Goal: Task Accomplishment & Management: Manage account settings

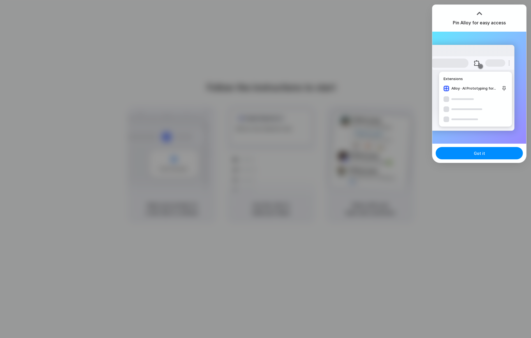
click at [371, 83] on div at bounding box center [265, 169] width 531 height 338
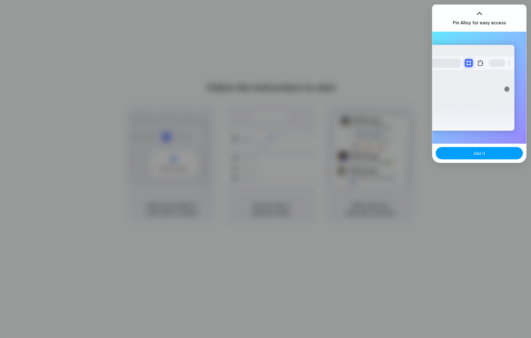
click at [506, 155] on button "Got it" at bounding box center [479, 153] width 87 height 12
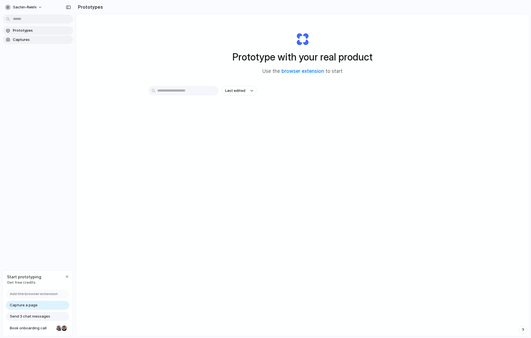
click at [32, 42] on span "Captures" at bounding box center [42, 40] width 58 height 6
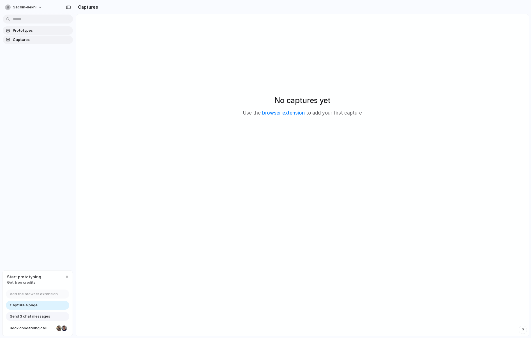
click at [33, 34] on link "Prototypes" at bounding box center [38, 30] width 70 height 8
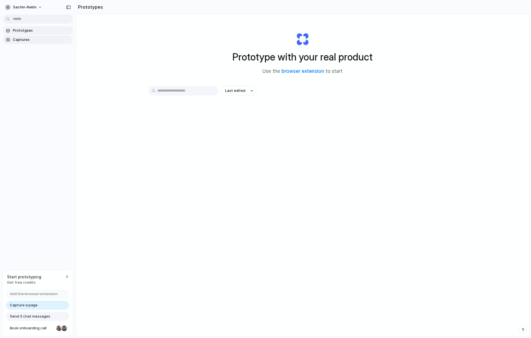
click at [34, 40] on span "Captures" at bounding box center [42, 40] width 58 height 6
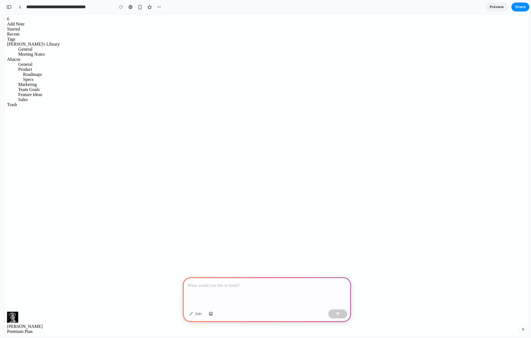
click at [26, 52] on div "General" at bounding box center [34, 49] width 55 height 5
click at [33, 57] on div "Meeting Notes" at bounding box center [34, 54] width 55 height 5
click at [35, 67] on div "General" at bounding box center [34, 64] width 55 height 5
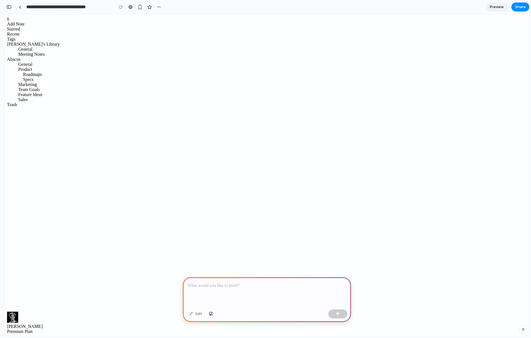
drag, startPoint x: 32, startPoint y: 114, endPoint x: 446, endPoint y: 1, distance: 428.5
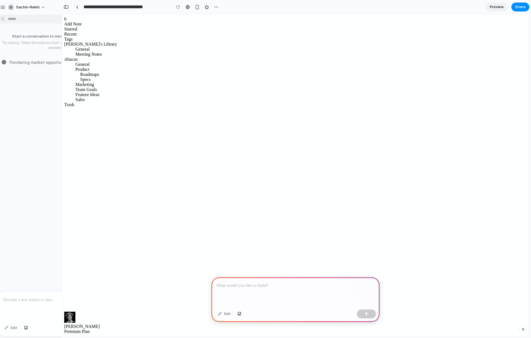
click at [312, 290] on div at bounding box center [295, 292] width 168 height 30
click at [226, 315] on div "Edit" at bounding box center [224, 314] width 18 height 9
click at [253, 284] on p at bounding box center [295, 286] width 158 height 7
click at [15, 6] on div "sachin-rekhi" at bounding box center [23, 7] width 31 height 6
click at [23, 18] on span "Settings" at bounding box center [23, 20] width 15 height 6
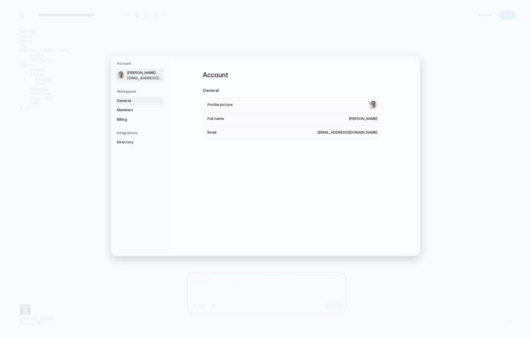
click at [143, 103] on span "General" at bounding box center [135, 101] width 36 height 6
drag, startPoint x: 259, startPoint y: 101, endPoint x: 272, endPoint y: 103, distance: 12.8
click at [260, 101] on li "Name [PERSON_NAME]" at bounding box center [292, 103] width 170 height 13
drag, startPoint x: 349, startPoint y: 105, endPoint x: 376, endPoint y: 106, distance: 26.1
click at [376, 106] on li "Name [PERSON_NAME]" at bounding box center [292, 103] width 170 height 13
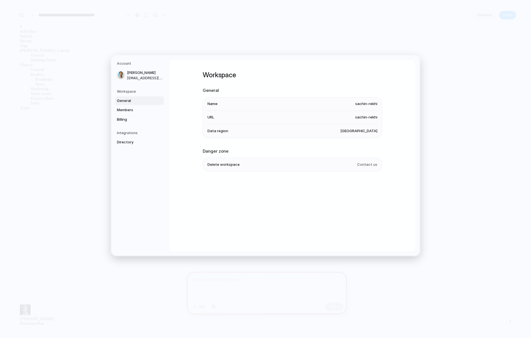
click at [374, 105] on span "sachin-rekhi" at bounding box center [366, 104] width 22 height 6
click at [367, 104] on span "sachin-rekhi" at bounding box center [366, 104] width 22 height 6
click at [127, 111] on span "Members" at bounding box center [135, 110] width 36 height 6
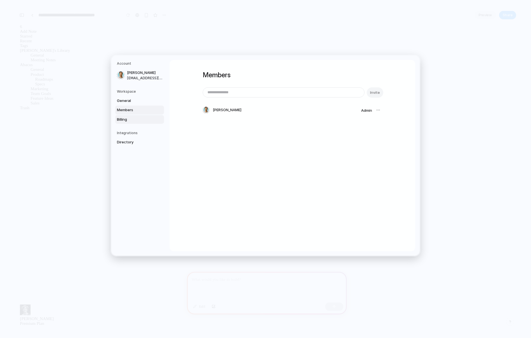
click at [135, 121] on span "Billing" at bounding box center [135, 120] width 36 height 6
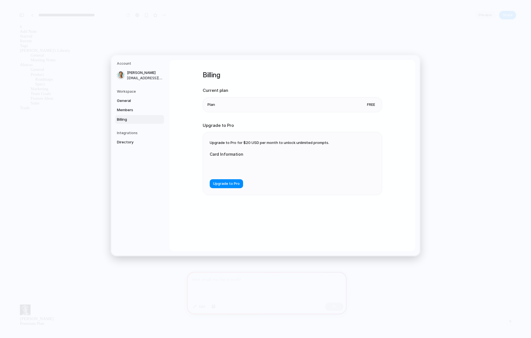
click at [141, 133] on h5 "Integrations" at bounding box center [140, 133] width 47 height 5
click at [140, 142] on span "Directory" at bounding box center [135, 143] width 36 height 6
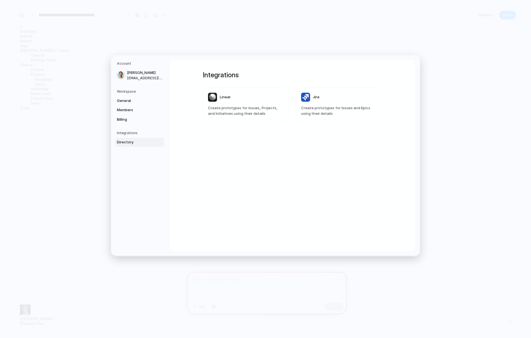
click at [135, 92] on h5 "Workspace" at bounding box center [140, 91] width 47 height 5
click at [135, 96] on div "Workspace General Members Billing" at bounding box center [140, 106] width 47 height 35
click at [132, 98] on span "General" at bounding box center [135, 101] width 36 height 6
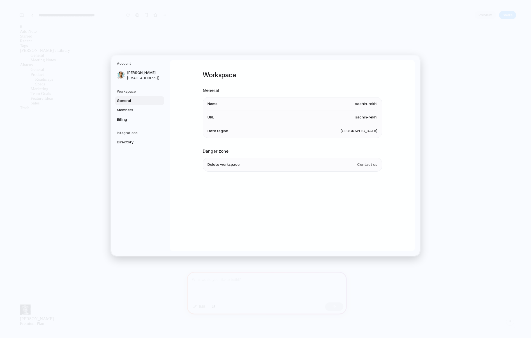
click at [216, 98] on li "Name [PERSON_NAME]" at bounding box center [292, 103] width 170 height 13
click at [216, 100] on li "Name [PERSON_NAME]" at bounding box center [292, 103] width 170 height 13
click at [303, 88] on h2 "General" at bounding box center [292, 90] width 179 height 6
click at [375, 128] on span "[GEOGRAPHIC_DATA]" at bounding box center [358, 131] width 37 height 6
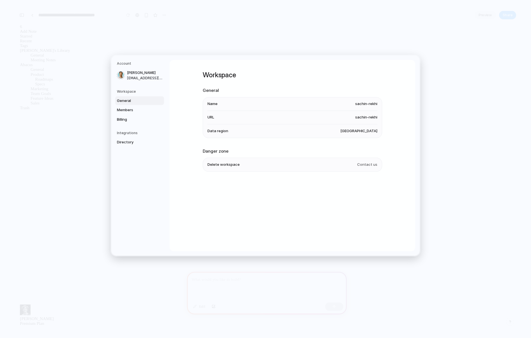
click at [375, 78] on h1 "Workspace" at bounding box center [292, 75] width 179 height 10
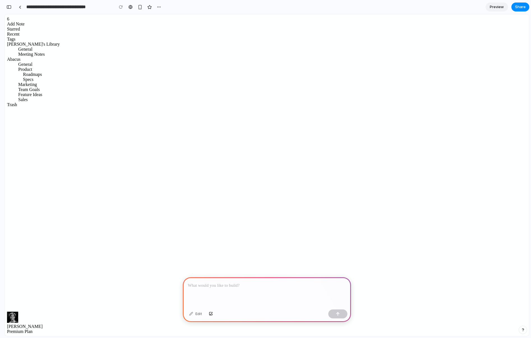
click at [50, 27] on div at bounding box center [29, 27] width 44 height 0
click at [56, 18] on div "6" at bounding box center [34, 19] width 55 height 5
click at [46, 42] on div "Tags" at bounding box center [34, 39] width 55 height 5
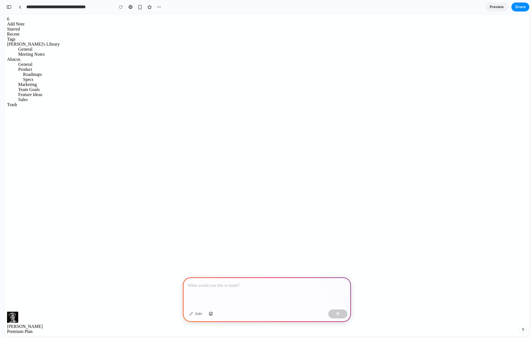
click at [195, 314] on div "Edit" at bounding box center [195, 314] width 18 height 9
click at [252, 284] on p at bounding box center [267, 286] width 158 height 7
drag, startPoint x: 301, startPoint y: 293, endPoint x: 307, endPoint y: 248, distance: 45.9
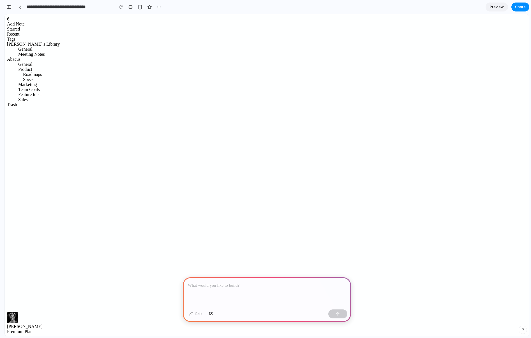
click at [301, 293] on div at bounding box center [267, 292] width 168 height 30
click at [246, 289] on div at bounding box center [267, 292] width 168 height 30
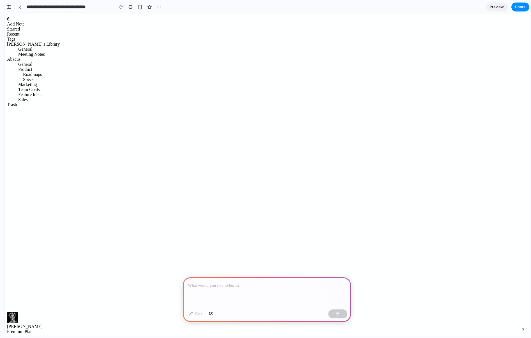
click at [40, 47] on div "[PERSON_NAME]'s Library" at bounding box center [34, 44] width 55 height 5
click at [43, 57] on div "Meeting Notes" at bounding box center [34, 54] width 55 height 5
click at [38, 47] on div "[PERSON_NAME]'s Library" at bounding box center [34, 44] width 55 height 5
click at [38, 42] on div "Tags" at bounding box center [34, 39] width 55 height 5
click at [40, 32] on div "Starred" at bounding box center [34, 29] width 55 height 5
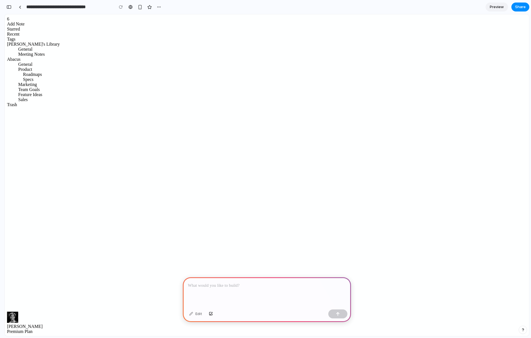
click at [39, 62] on div "Abacus" at bounding box center [34, 59] width 55 height 5
click at [34, 107] on div "Trash" at bounding box center [34, 104] width 55 height 5
click at [35, 102] on div "Sales" at bounding box center [34, 99] width 55 height 5
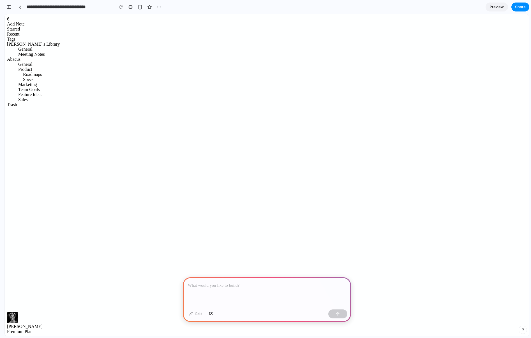
click at [291, 295] on div at bounding box center [267, 292] width 168 height 30
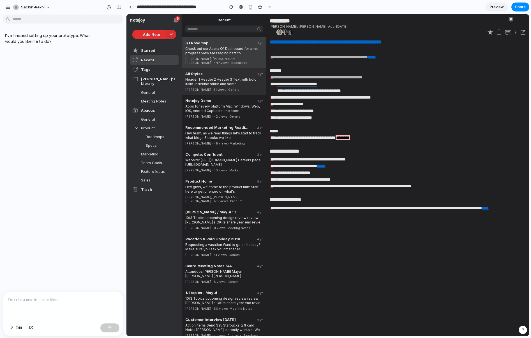
click at [224, 76] on div "Header 1 Header 2 Header 3 Text with bold italic underline strike and some" at bounding box center [223, 81] width 77 height 10
click at [156, 48] on div "Starred" at bounding box center [154, 51] width 49 height 10
click at [159, 68] on div "Tags" at bounding box center [154, 70] width 49 height 10
click at [158, 88] on div "General" at bounding box center [154, 92] width 49 height 9
click at [172, 34] on div at bounding box center [171, 34] width 10 height 9
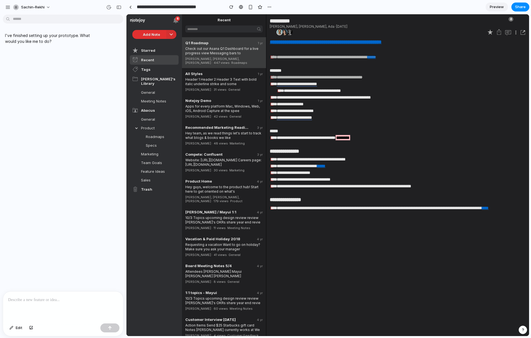
click at [177, 20] on div "6" at bounding box center [177, 18] width 5 height 5
click at [135, 21] on div at bounding box center [137, 20] width 15 height 4
click at [225, 21] on div "Recent" at bounding box center [224, 20] width 63 height 4
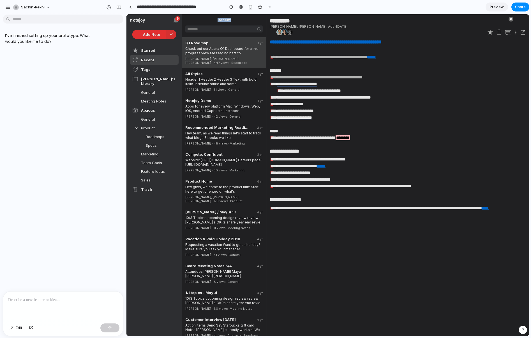
click at [248, 21] on div "Recent" at bounding box center [224, 20] width 63 height 4
click at [235, 86] on div "[PERSON_NAME] · 31 views · General" at bounding box center [223, 88] width 77 height 5
click at [239, 115] on div "Notejoy Demo 1 yr Apps for every platform Mac, Windows, Web, iOS, Android Captu…" at bounding box center [224, 108] width 84 height 27
click at [156, 108] on div "Abacus" at bounding box center [154, 111] width 49 height 10
click at [158, 117] on div "General" at bounding box center [154, 119] width 49 height 9
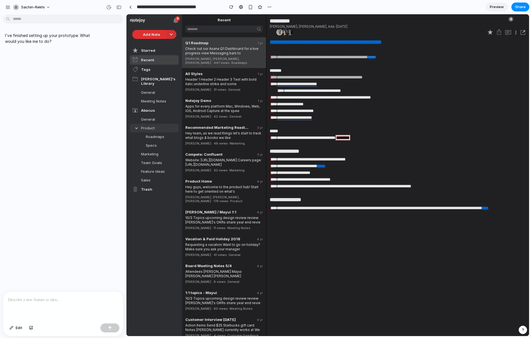
click at [159, 127] on div "Product" at bounding box center [154, 128] width 49 height 9
click at [160, 135] on div "Roadmaps" at bounding box center [154, 137] width 49 height 9
click at [160, 141] on div "Specs" at bounding box center [154, 145] width 49 height 9
click at [161, 151] on div "Marketing" at bounding box center [154, 154] width 49 height 9
click at [162, 159] on div "Team Goals" at bounding box center [154, 163] width 49 height 9
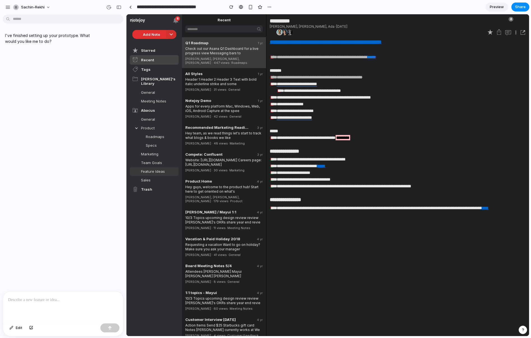
click at [162, 167] on div "Feature Ideas" at bounding box center [154, 171] width 49 height 9
drag, startPoint x: 163, startPoint y: 175, endPoint x: 163, endPoint y: 184, distance: 9.0
click at [163, 176] on div "Sales" at bounding box center [154, 180] width 49 height 9
click at [162, 187] on div "Trash" at bounding box center [154, 190] width 49 height 10
click at [223, 187] on div "Hey guys, welcome to the product hub! Start here to get oriented on what's" at bounding box center [223, 189] width 77 height 10
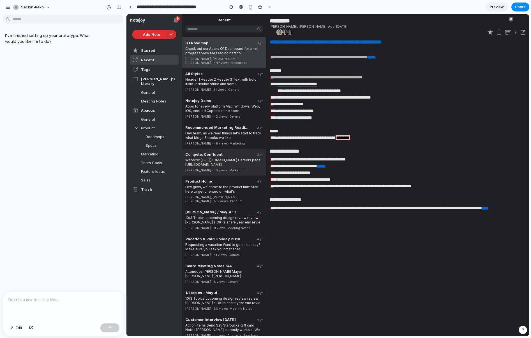
click at [234, 157] on div "Website: [URL][DOMAIN_NAME] Careers page: [URL][DOMAIN_NAME]" at bounding box center [223, 162] width 77 height 10
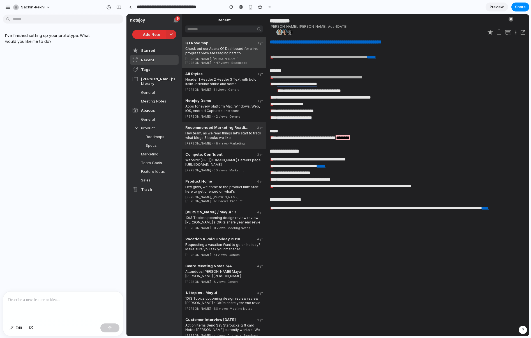
click at [230, 130] on div "Hey team, as we read things let's start to track what blogs & books we like" at bounding box center [223, 135] width 77 height 10
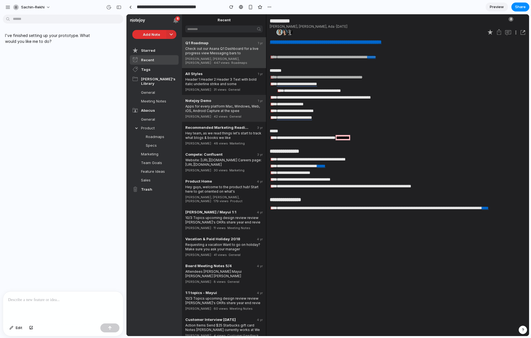
click at [230, 103] on div "Apps for every platform Mac, Windows, Web, iOS, Android Capture at the spee" at bounding box center [223, 108] width 77 height 10
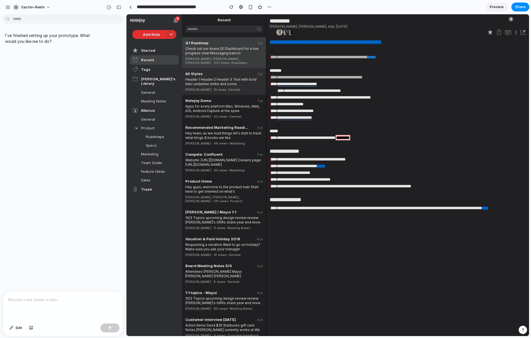
click at [230, 77] on div "Header 1 Header 2 Header 3 Text with bold italic underline strike and some" at bounding box center [223, 81] width 77 height 10
click at [352, 127] on p at bounding box center [455, 124] width 370 height 7
click at [498, 7] on span "Preview" at bounding box center [497, 7] width 14 height 6
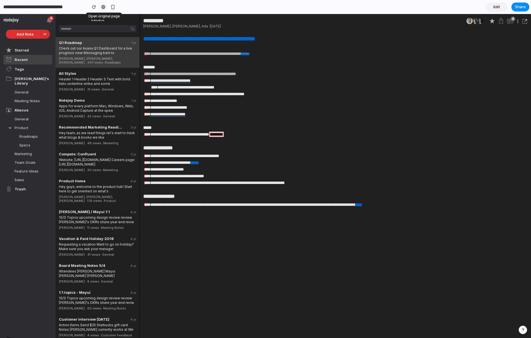
click at [102, 7] on div at bounding box center [103, 7] width 4 height 4
click at [96, 7] on button "button" at bounding box center [94, 7] width 8 height 8
click at [497, 7] on span "Edit" at bounding box center [496, 7] width 7 height 6
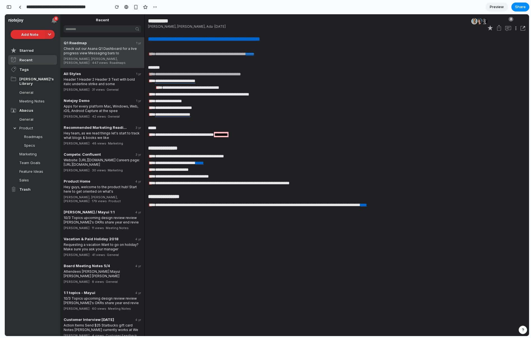
scroll to position [0, 5]
click at [135, 86] on div "[PERSON_NAME] · 31 views · General" at bounding box center [102, 88] width 77 height 5
click at [102, 56] on div "[PERSON_NAME], [PERSON_NAME], [PERSON_NAME] · 447 views · Roadmaps" at bounding box center [102, 59] width 77 height 9
click at [8, 7] on div "button" at bounding box center [8, 7] width 5 height 4
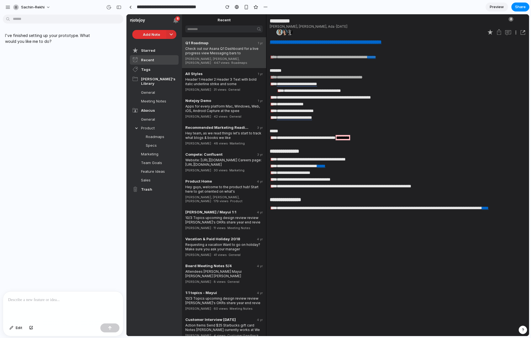
scroll to position [0, 0]
click at [68, 102] on div "I've finished setting up your prototype. What would you like me to do?" at bounding box center [61, 154] width 123 height 275
click at [79, 297] on p at bounding box center [63, 300] width 110 height 7
click at [17, 330] on span "Edit" at bounding box center [19, 328] width 7 height 6
click at [16, 328] on span "Edit" at bounding box center [19, 328] width 7 height 6
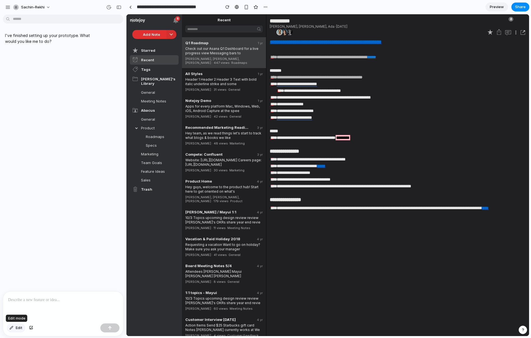
click at [18, 328] on span "Edit" at bounding box center [19, 328] width 7 height 6
click at [511, 19] on div at bounding box center [328, 176] width 402 height 322
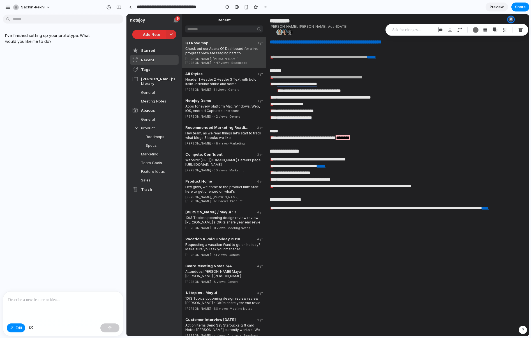
click at [61, 311] on div at bounding box center [63, 307] width 120 height 30
click at [405, 32] on p at bounding box center [412, 30] width 41 height 7
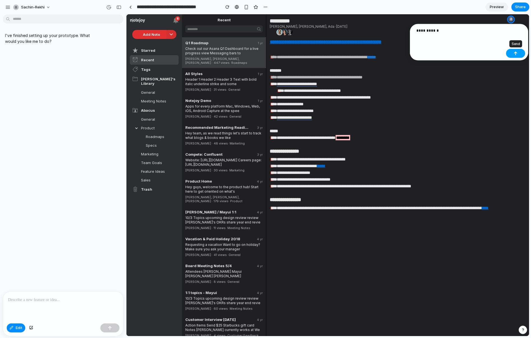
click at [513, 53] on button "button" at bounding box center [515, 53] width 19 height 9
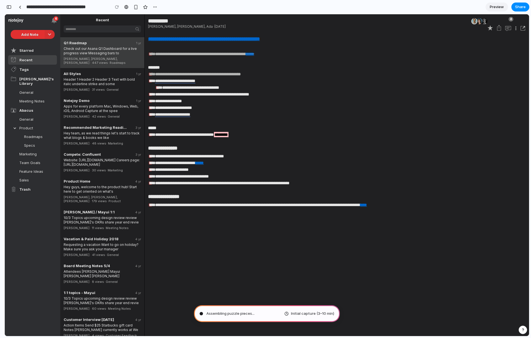
type input "**********"
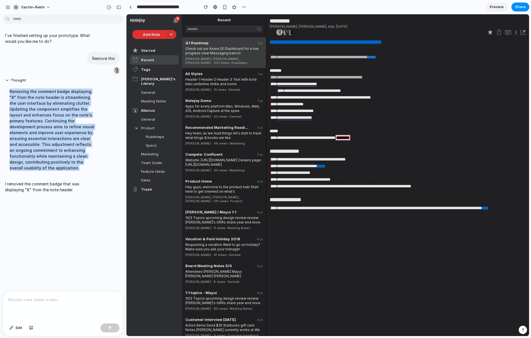
drag, startPoint x: 10, startPoint y: 91, endPoint x: 91, endPoint y: 166, distance: 110.9
click at [91, 166] on div "Removing the comment badge displaying "8" from the note header is streamlining …" at bounding box center [52, 129] width 94 height 89
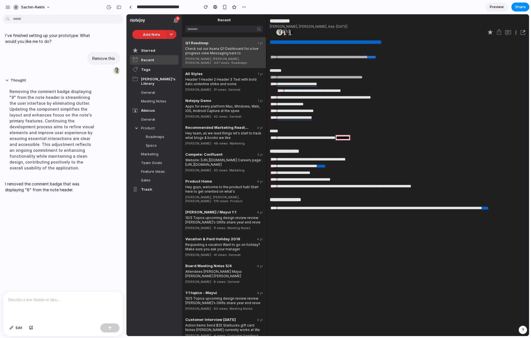
click at [289, 33] on img at bounding box center [289, 32] width 6 height 6
click at [57, 272] on div "I've finished setting up your prototype. What would you like me to do? Remove t…" at bounding box center [61, 154] width 123 height 275
click at [21, 327] on span "Edit" at bounding box center [19, 328] width 7 height 6
click at [280, 34] on div at bounding box center [328, 176] width 402 height 322
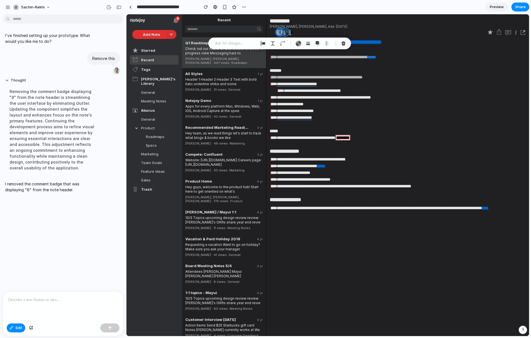
click at [286, 34] on div at bounding box center [328, 176] width 402 height 322
click at [279, 33] on div at bounding box center [328, 176] width 402 height 322
click at [244, 44] on p at bounding box center [235, 43] width 41 height 7
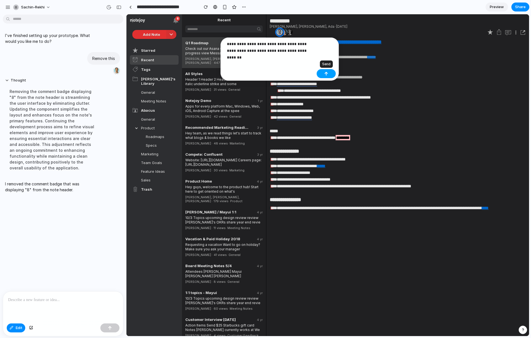
click at [328, 75] on button "button" at bounding box center [326, 73] width 19 height 9
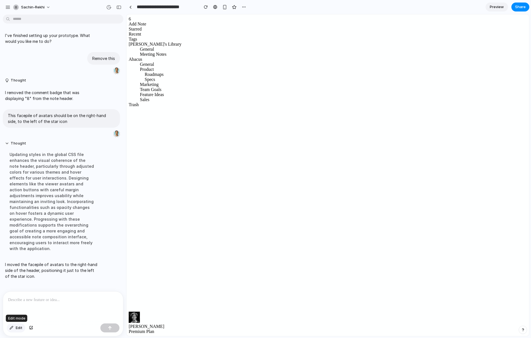
click at [11, 329] on div "button" at bounding box center [12, 328] width 4 height 3
click at [511, 33] on div at bounding box center [328, 176] width 402 height 322
click at [412, 43] on p at bounding box center [412, 43] width 41 height 7
click at [419, 45] on p "**********" at bounding box center [459, 47] width 87 height 13
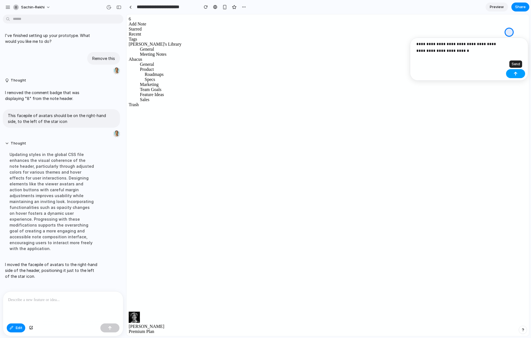
click at [522, 74] on button "button" at bounding box center [515, 73] width 19 height 9
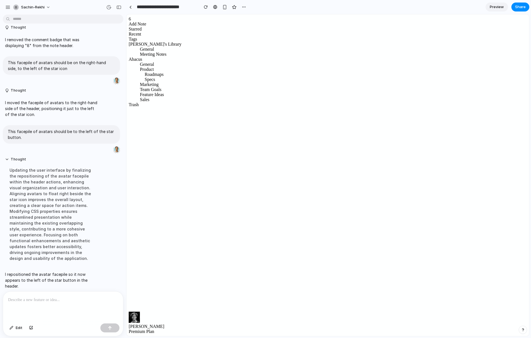
click at [51, 298] on p at bounding box center [63, 300] width 110 height 7
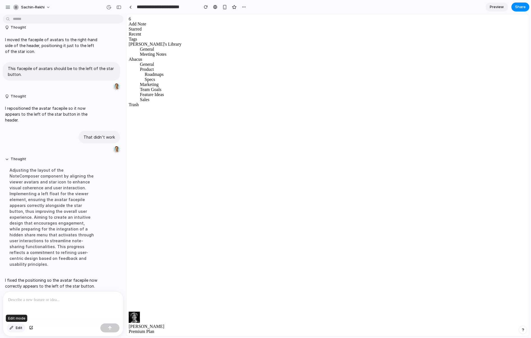
click at [18, 328] on span "Edit" at bounding box center [19, 328] width 7 height 6
click at [470, 31] on div at bounding box center [328, 176] width 402 height 322
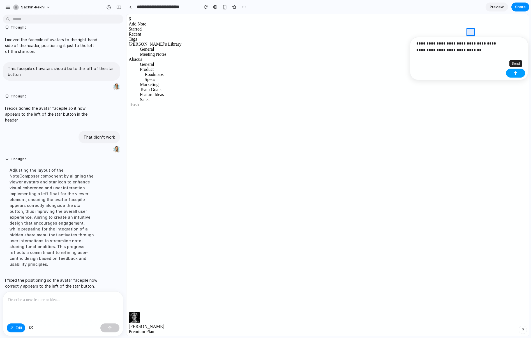
click at [520, 72] on button "button" at bounding box center [515, 73] width 19 height 9
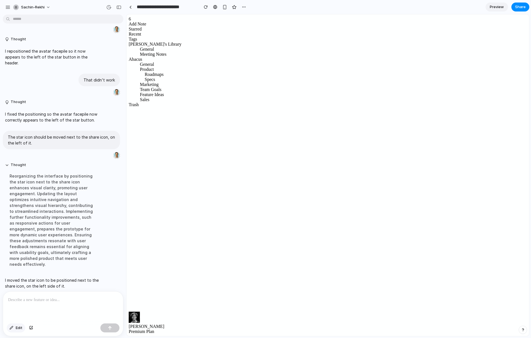
click at [10, 328] on div "button" at bounding box center [12, 328] width 4 height 3
click at [523, 33] on div at bounding box center [328, 176] width 402 height 322
click at [419, 43] on p at bounding box center [412, 43] width 41 height 7
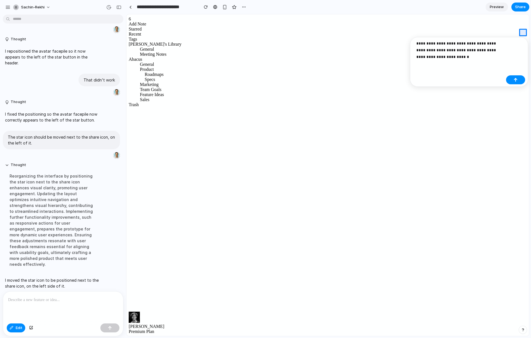
click at [493, 51] on p "**********" at bounding box center [459, 50] width 87 height 20
drag, startPoint x: 508, startPoint y: 81, endPoint x: 376, endPoint y: 70, distance: 133.0
click at [508, 81] on button "button" at bounding box center [515, 79] width 19 height 9
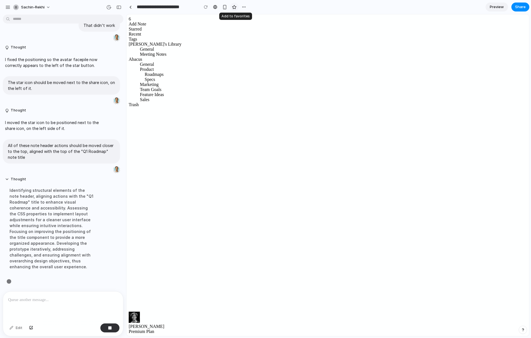
scroll to position [230, 0]
click at [245, 6] on div "button" at bounding box center [244, 7] width 4 height 4
click at [263, 8] on div "Duplicate Delete" at bounding box center [265, 169] width 531 height 338
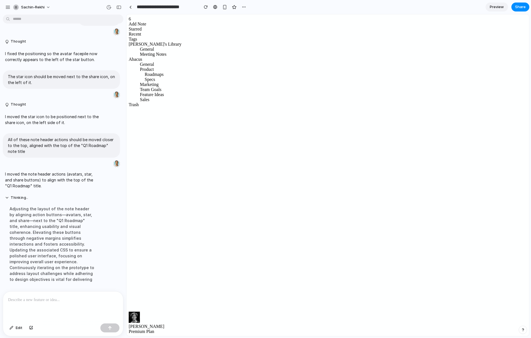
scroll to position [0, 0]
click at [67, 299] on p at bounding box center [62, 300] width 108 height 7
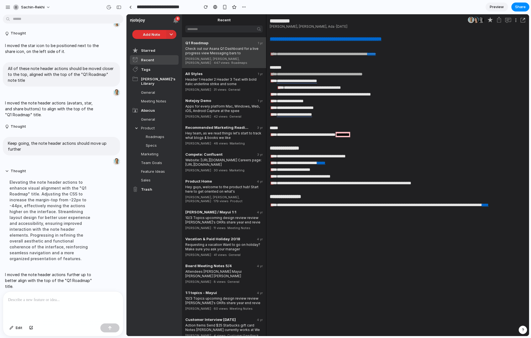
click at [402, 109] on div "**********" at bounding box center [455, 108] width 370 height 7
click at [338, 47] on p at bounding box center [455, 47] width 370 height 7
click at [223, 71] on div "All Styles" at bounding box center [217, 73] width 64 height 4
click at [223, 56] on div "[PERSON_NAME], [PERSON_NAME], [PERSON_NAME] · 447 views · Roadmaps" at bounding box center [223, 59] width 77 height 9
click at [229, 80] on div "Header 1 Header 2 Header 3 Text with bold italic underline strike and some" at bounding box center [223, 81] width 77 height 10
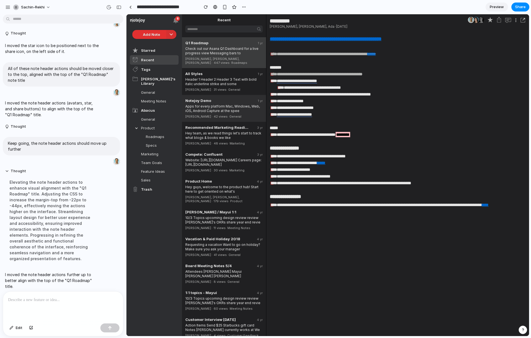
click at [233, 106] on div "Apps for every platform Mac, Windows, Web, iOS, Android Capture at the spee" at bounding box center [223, 108] width 77 height 10
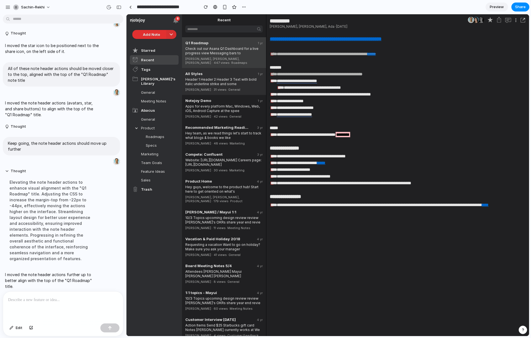
click at [230, 86] on div "[PERSON_NAME] · 31 views · General" at bounding box center [223, 88] width 77 height 5
click at [230, 60] on div "Q1 Roadmap 1 yr Check out our Asana Q1 Dashboard for a live progress view Messa…" at bounding box center [224, 52] width 84 height 31
click at [17, 331] on button "Edit" at bounding box center [16, 328] width 18 height 9
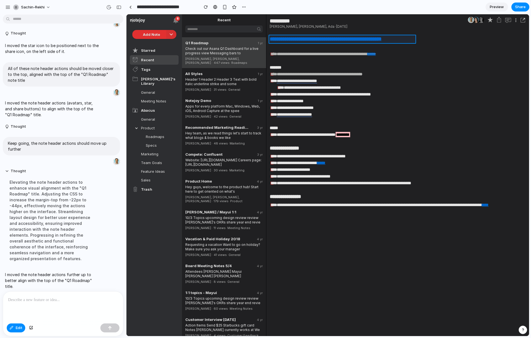
click at [393, 38] on div at bounding box center [328, 176] width 402 height 322
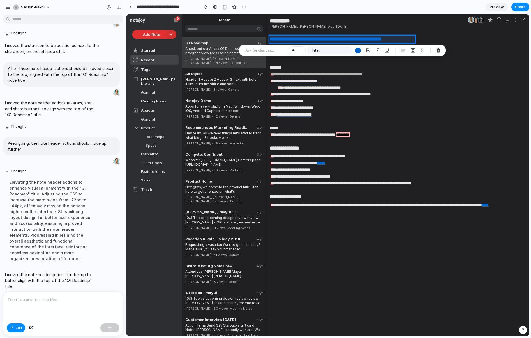
click at [49, 292] on div at bounding box center [63, 307] width 120 height 30
click at [358, 51] on div "button" at bounding box center [358, 51] width 6 height 6
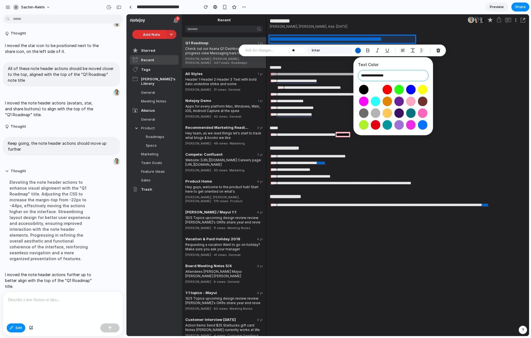
click at [393, 75] on input "**********" at bounding box center [393, 75] width 71 height 11
drag, startPoint x: 407, startPoint y: 75, endPoint x: 355, endPoint y: 74, distance: 51.6
click at [355, 74] on div "**********" at bounding box center [393, 96] width 80 height 78
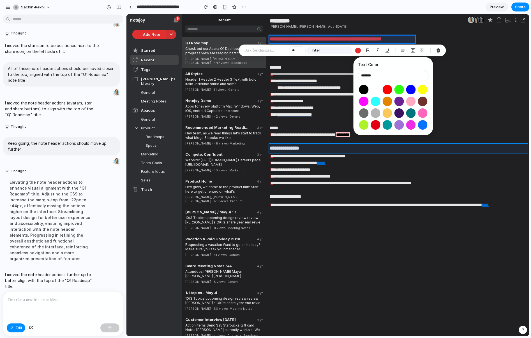
click at [450, 149] on div at bounding box center [328, 176] width 402 height 322
type input "**********"
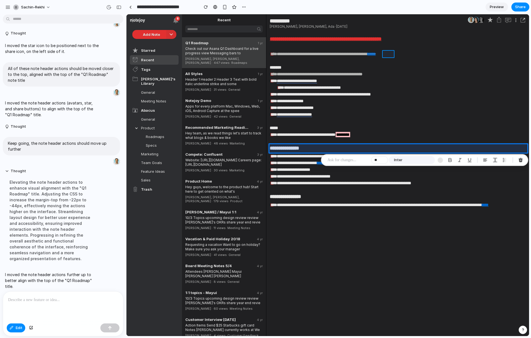
click at [390, 55] on div at bounding box center [328, 176] width 402 height 322
type input "**"
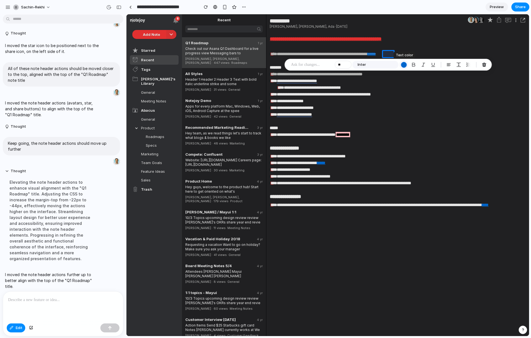
click at [404, 64] on div "button" at bounding box center [404, 65] width 6 height 6
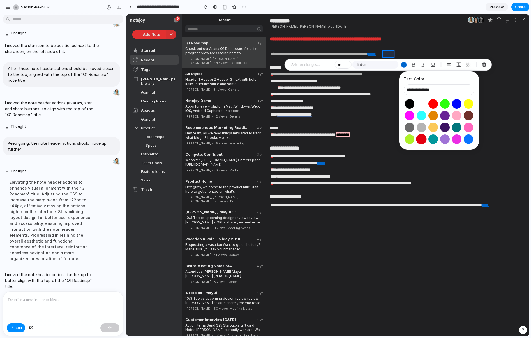
click at [421, 140] on button "Select color oklch(0.57 0.24 27)" at bounding box center [421, 139] width 10 height 10
drag, startPoint x: 444, startPoint y: 90, endPoint x: 406, endPoint y: 89, distance: 37.9
click at [406, 89] on input "**********" at bounding box center [439, 89] width 71 height 11
type input "*******"
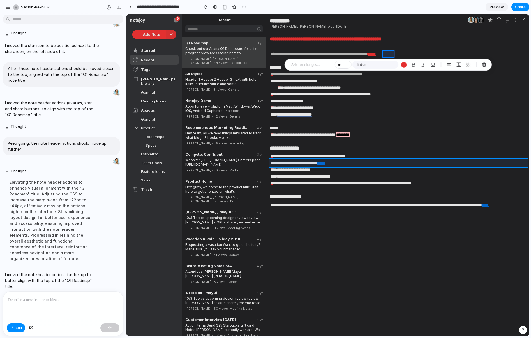
click at [365, 166] on div at bounding box center [328, 176] width 402 height 322
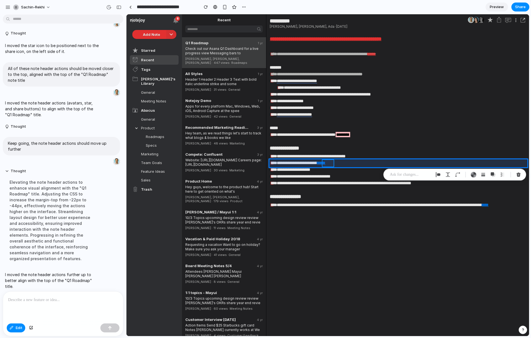
click at [331, 164] on div at bounding box center [328, 176] width 402 height 322
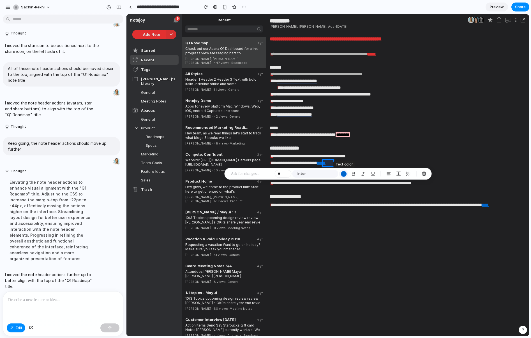
click at [345, 173] on div "button" at bounding box center [344, 174] width 6 height 6
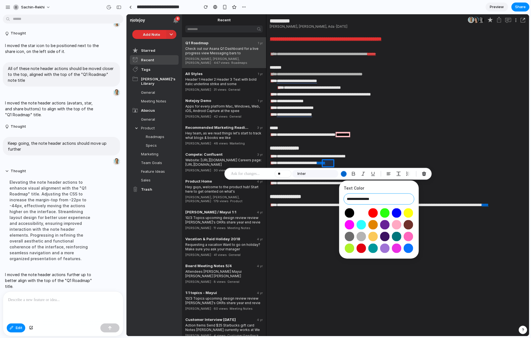
drag, startPoint x: 383, startPoint y: 199, endPoint x: 344, endPoint y: 199, distance: 39.0
click at [344, 199] on input "**********" at bounding box center [379, 199] width 71 height 11
type input "*"
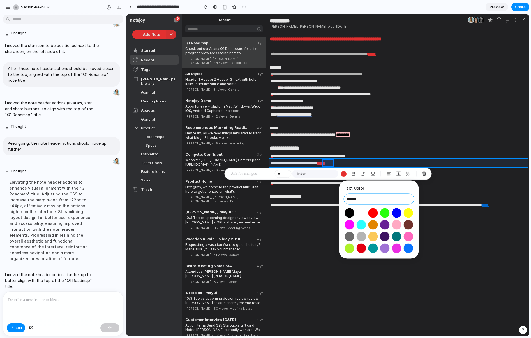
type input "*******"
click at [378, 165] on div at bounding box center [328, 176] width 402 height 322
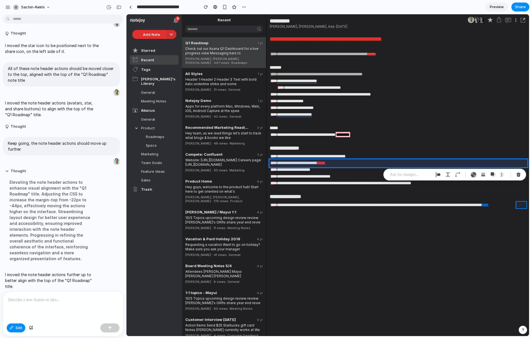
click at [519, 205] on div at bounding box center [328, 176] width 402 height 322
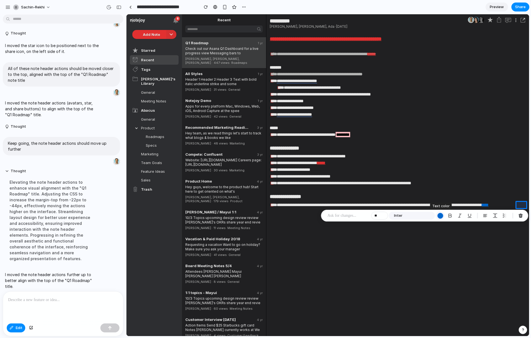
click at [438, 216] on div "button" at bounding box center [440, 216] width 6 height 6
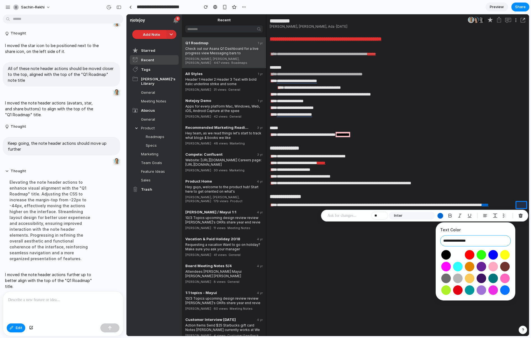
drag, startPoint x: 477, startPoint y: 244, endPoint x: 440, endPoint y: 242, distance: 37.0
click at [440, 242] on input "**********" at bounding box center [475, 240] width 71 height 11
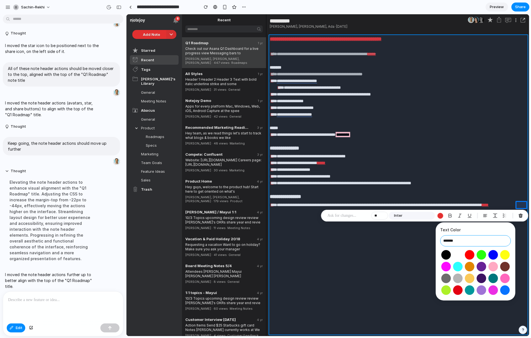
type input "*******"
click at [416, 263] on div at bounding box center [328, 176] width 402 height 322
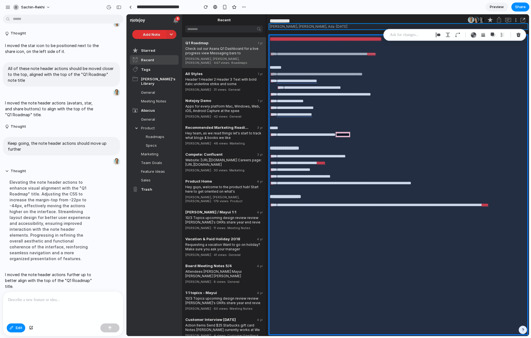
click at [355, 25] on div at bounding box center [328, 176] width 402 height 322
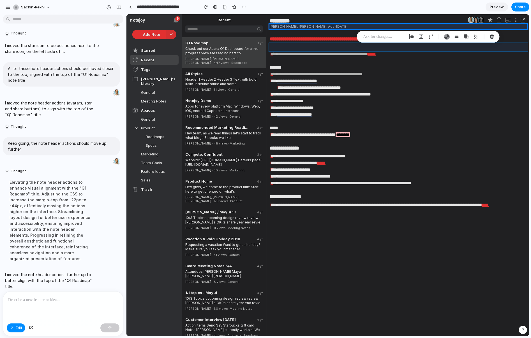
click at [395, 47] on div at bounding box center [328, 176] width 402 height 322
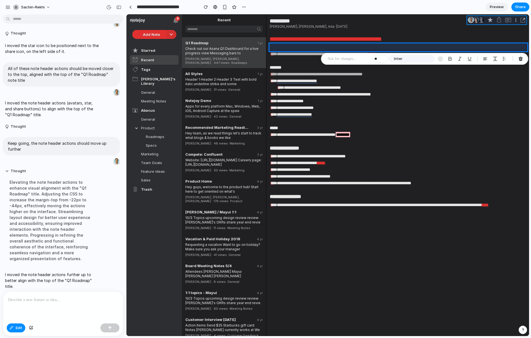
click at [519, 21] on div at bounding box center [328, 176] width 402 height 322
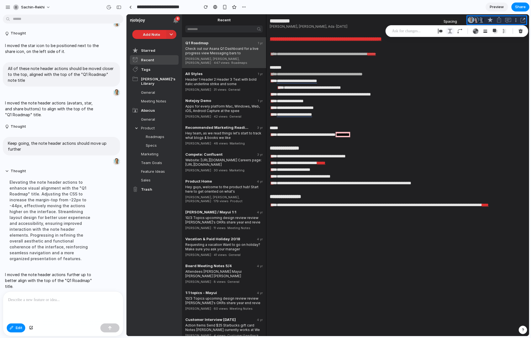
click at [451, 30] on div "button" at bounding box center [449, 31] width 5 height 5
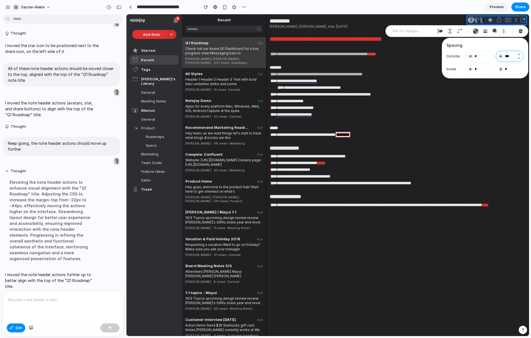
click at [513, 56] on input "***" at bounding box center [509, 56] width 28 height 11
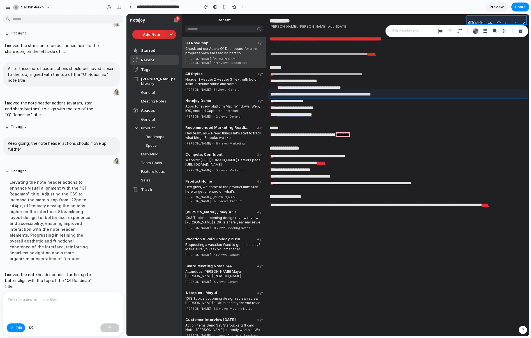
click at [460, 92] on div at bounding box center [328, 176] width 402 height 322
type input "*"
type input "**"
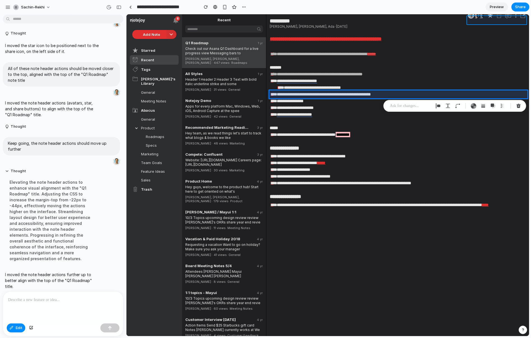
click at [484, 16] on div at bounding box center [328, 176] width 402 height 322
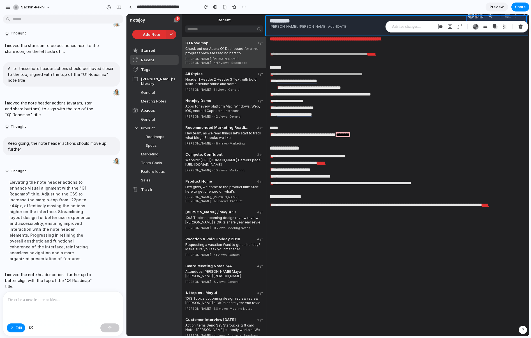
click at [525, 15] on div at bounding box center [328, 176] width 402 height 322
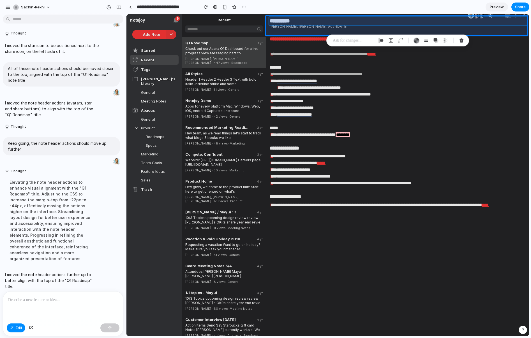
click at [479, 22] on div at bounding box center [328, 176] width 402 height 322
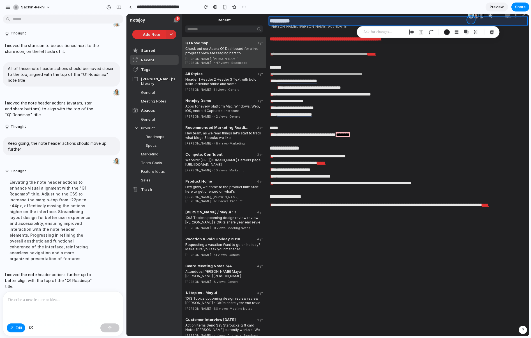
click at [471, 15] on div at bounding box center [328, 176] width 402 height 322
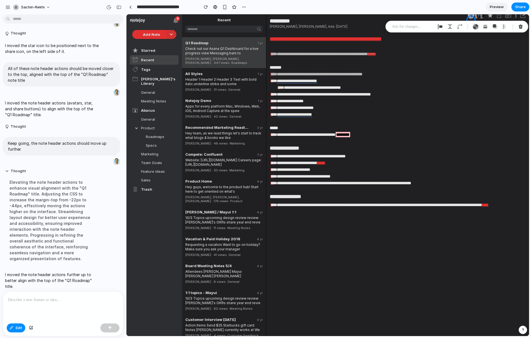
click at [446, 4] on section "**********" at bounding box center [327, 7] width 403 height 14
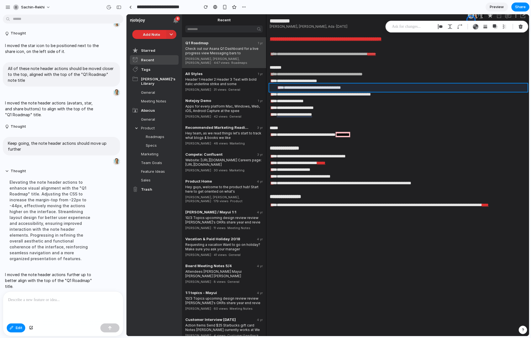
click at [494, 87] on div at bounding box center [328, 176] width 402 height 322
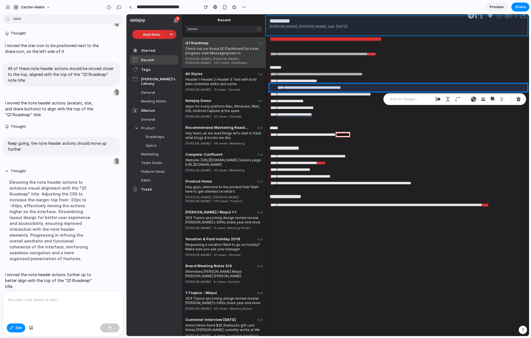
click at [525, 16] on div at bounding box center [328, 176] width 402 height 322
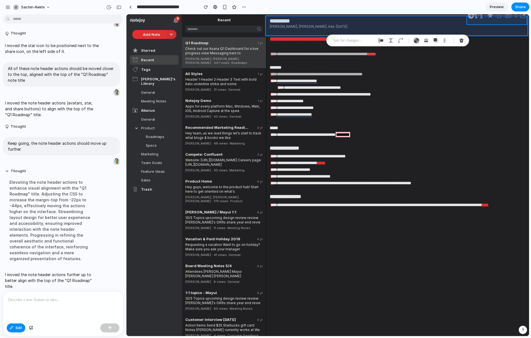
click at [520, 17] on div at bounding box center [328, 176] width 402 height 322
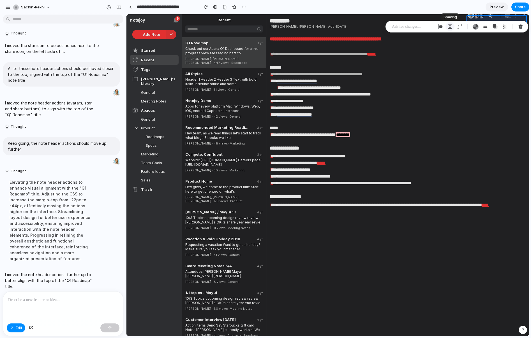
click at [447, 27] on button "button" at bounding box center [449, 26] width 9 height 9
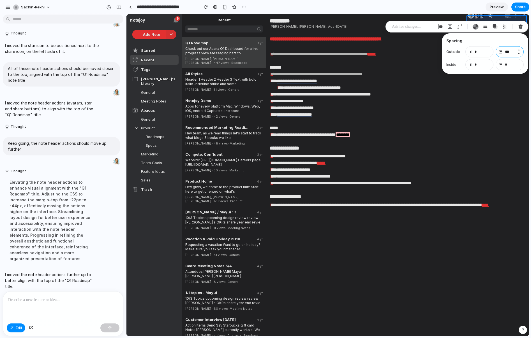
click at [510, 51] on input "***" at bounding box center [509, 51] width 28 height 11
click at [510, 52] on input "***" at bounding box center [509, 51] width 28 height 11
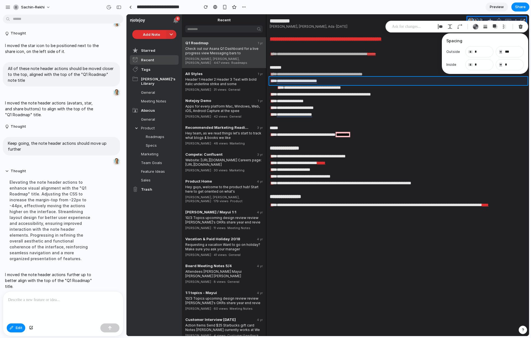
click at [503, 82] on div at bounding box center [328, 176] width 402 height 322
type input "*"
type input "**"
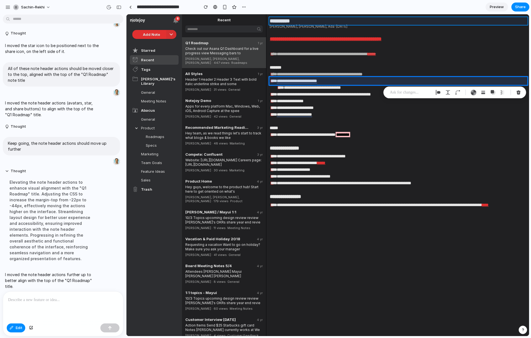
click at [504, 24] on div at bounding box center [328, 176] width 402 height 322
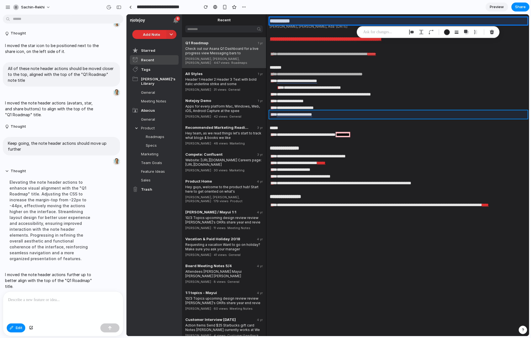
click at [497, 114] on div at bounding box center [328, 176] width 402 height 322
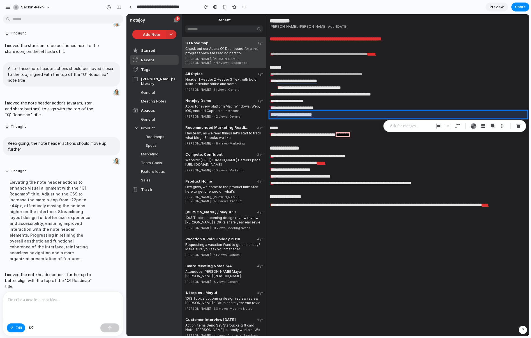
click at [482, 10] on section "**********" at bounding box center [327, 7] width 403 height 14
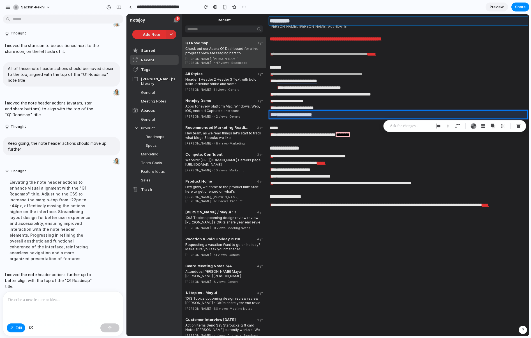
click at [485, 22] on div at bounding box center [328, 176] width 402 height 322
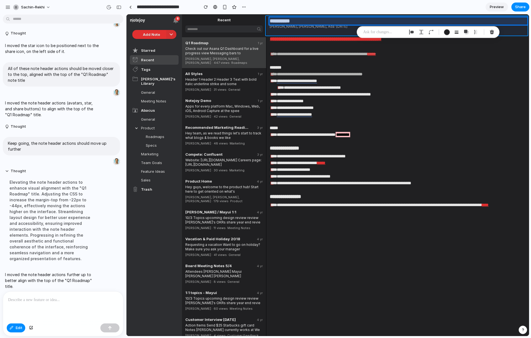
click at [488, 16] on div at bounding box center [328, 176] width 402 height 322
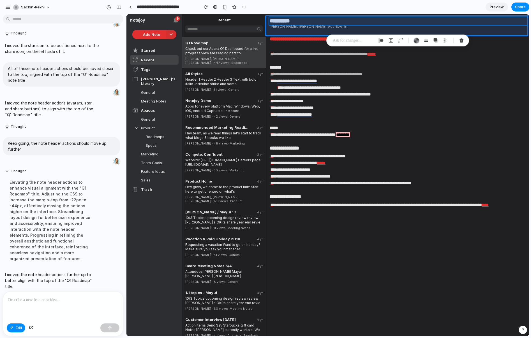
click at [496, 21] on div at bounding box center [328, 176] width 402 height 322
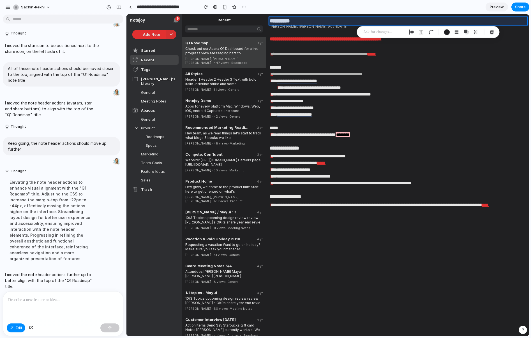
click at [429, 6] on section "**********" at bounding box center [327, 7] width 403 height 14
click at [243, 8] on div "button" at bounding box center [244, 7] width 4 height 4
click at [101, 209] on div "Duplicate Delete" at bounding box center [265, 169] width 531 height 338
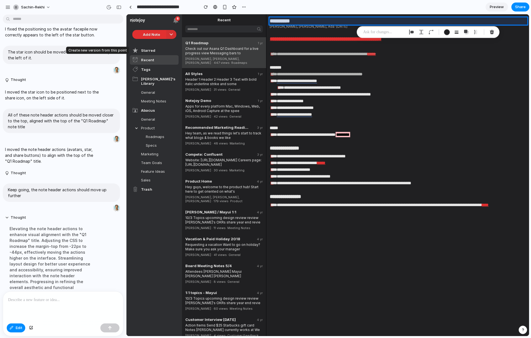
scroll to position [305, 0]
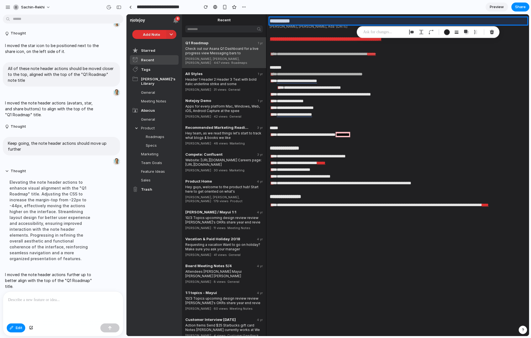
click at [72, 272] on p "I moved the note header actions further up to better align with the top of the …" at bounding box center [52, 281] width 94 height 18
click at [411, 9] on section "**********" at bounding box center [327, 7] width 403 height 14
click at [207, 7] on div "button" at bounding box center [206, 7] width 4 height 4
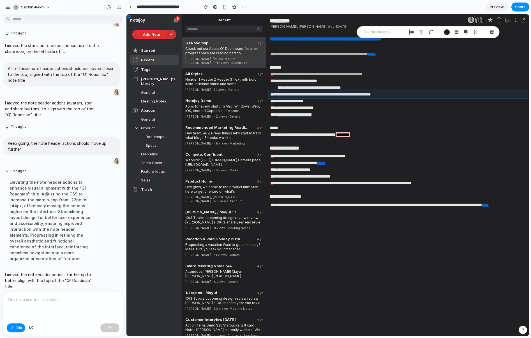
click at [444, 92] on div at bounding box center [328, 176] width 402 height 322
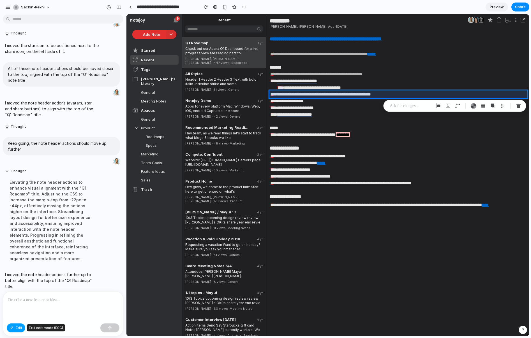
click at [19, 330] on span "Edit" at bounding box center [19, 328] width 7 height 6
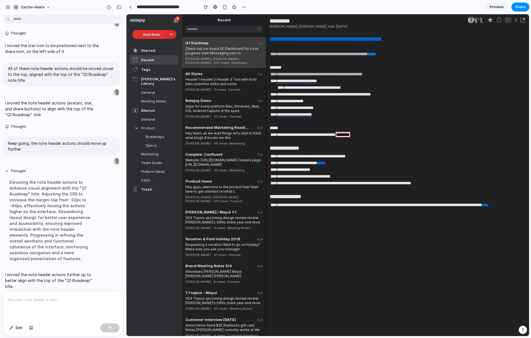
click at [205, 6] on div "button" at bounding box center [206, 7] width 4 height 4
click at [11, 327] on div "button" at bounding box center [12, 328] width 4 height 3
click at [525, 23] on div at bounding box center [328, 176] width 402 height 322
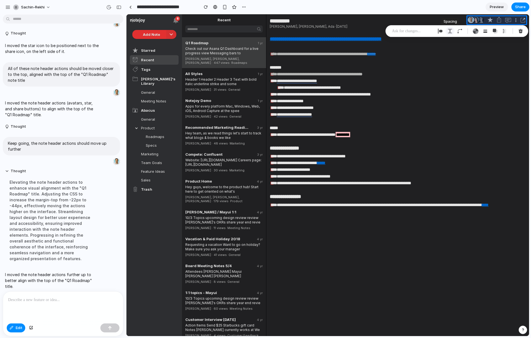
click at [449, 32] on div "button" at bounding box center [449, 31] width 5 height 5
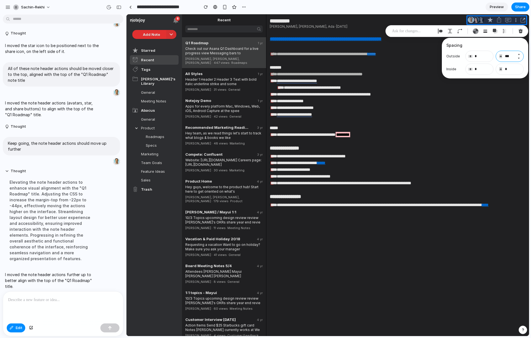
click at [509, 56] on input "***" at bounding box center [509, 56] width 28 height 11
click at [510, 56] on input "***" at bounding box center [509, 56] width 28 height 11
drag, startPoint x: 511, startPoint y: 57, endPoint x: 507, endPoint y: 56, distance: 4.2
click at [507, 56] on input "***" at bounding box center [509, 56] width 28 height 11
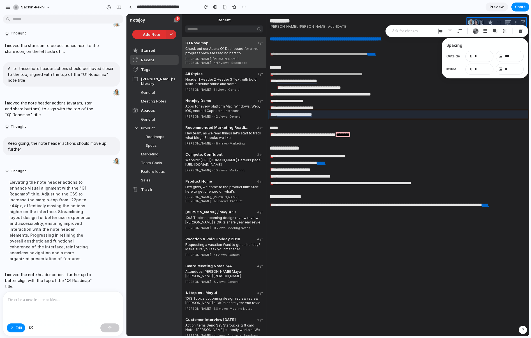
click at [519, 116] on div at bounding box center [328, 176] width 402 height 322
type input "*"
type input "**"
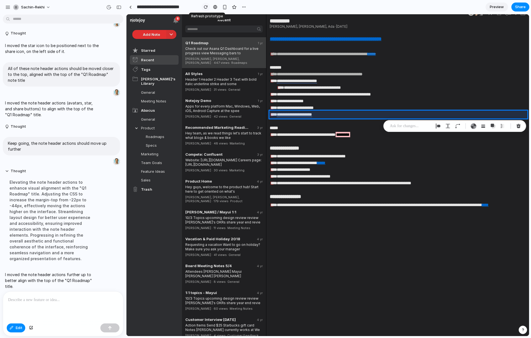
click at [207, 8] on div "button" at bounding box center [206, 7] width 4 height 4
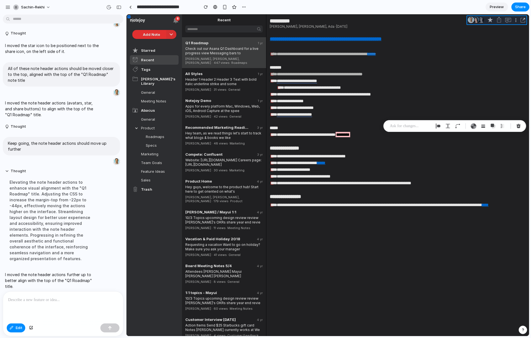
click at [524, 22] on div at bounding box center [328, 176] width 402 height 322
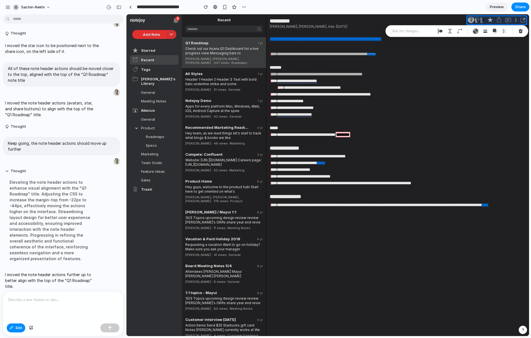
click at [417, 30] on p at bounding box center [412, 31] width 41 height 7
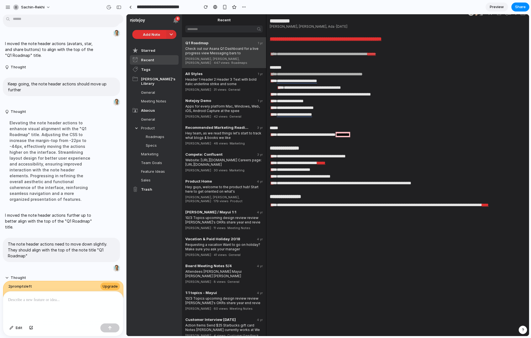
scroll to position [402, 0]
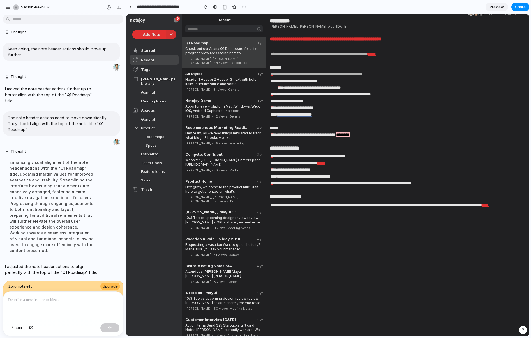
click at [53, 236] on div "Enhancing visual alignment of the note header actions with the "Q1 Roadmap" tit…" at bounding box center [52, 206] width 94 height 101
click at [20, 326] on span "Edit" at bounding box center [19, 328] width 7 height 6
click at [524, 15] on div at bounding box center [328, 176] width 402 height 322
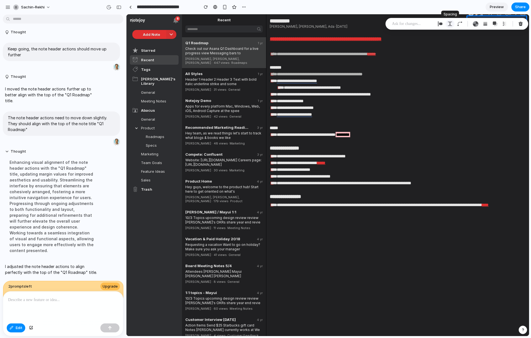
click at [450, 25] on div "button" at bounding box center [449, 23] width 5 height 5
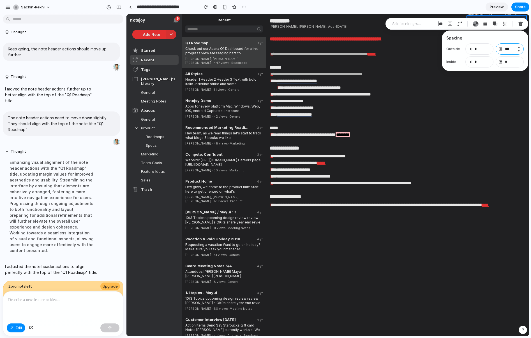
click at [509, 49] on input "***" at bounding box center [509, 48] width 28 height 11
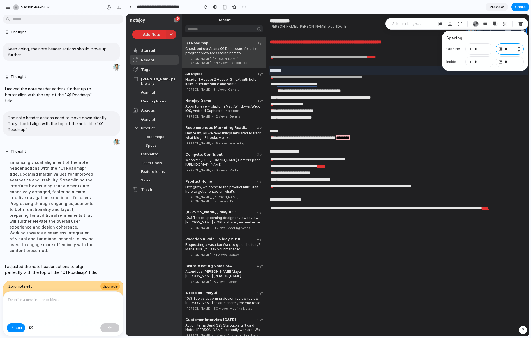
type input "*"
click at [515, 73] on div at bounding box center [328, 176] width 402 height 322
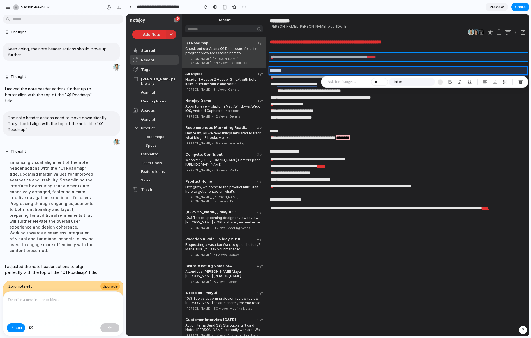
click at [397, 54] on div at bounding box center [328, 176] width 402 height 322
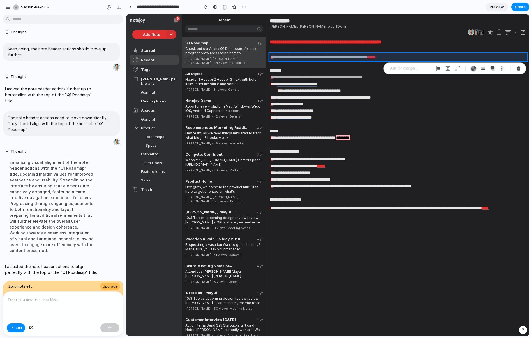
click at [400, 10] on section "**********" at bounding box center [327, 7] width 403 height 14
click at [206, 6] on div "button" at bounding box center [206, 7] width 4 height 4
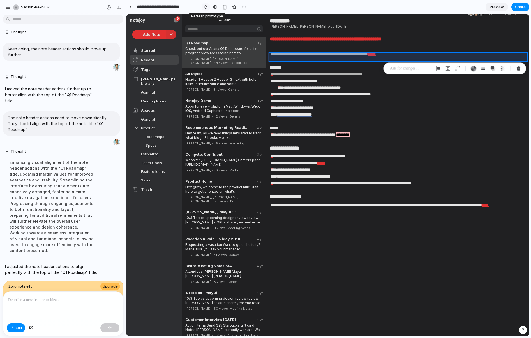
scroll to position [0, 0]
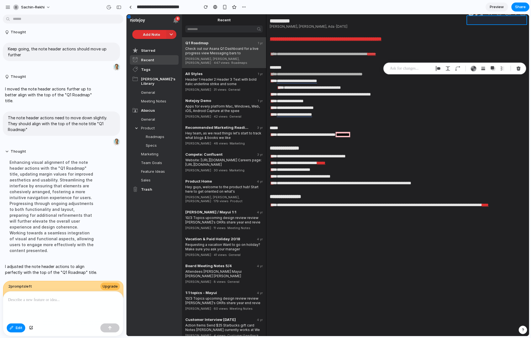
click at [522, 15] on div at bounding box center [328, 176] width 402 height 322
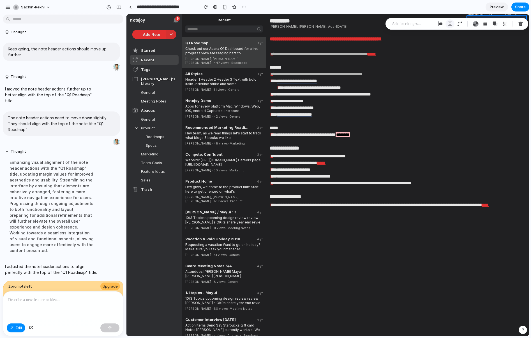
click at [453, 24] on button "button" at bounding box center [449, 23] width 9 height 9
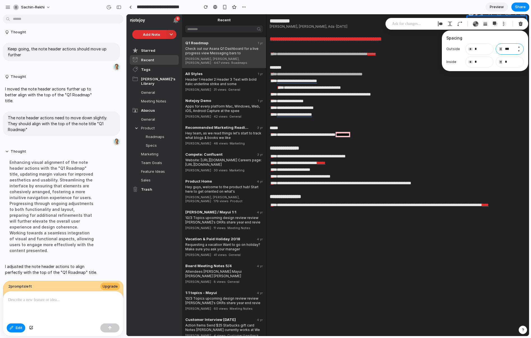
click at [509, 48] on input "***" at bounding box center [509, 48] width 28 height 11
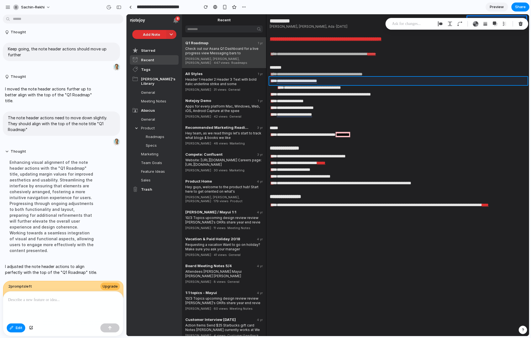
click at [506, 84] on div at bounding box center [328, 176] width 402 height 322
type input "*"
type input "**"
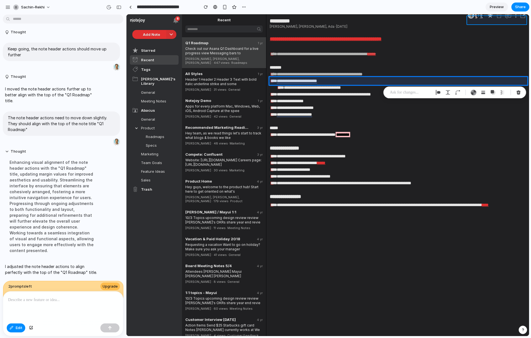
click at [496, 17] on div at bounding box center [328, 176] width 402 height 322
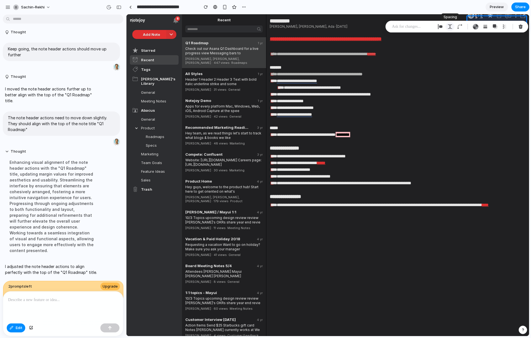
click at [452, 27] on div "button" at bounding box center [449, 26] width 5 height 5
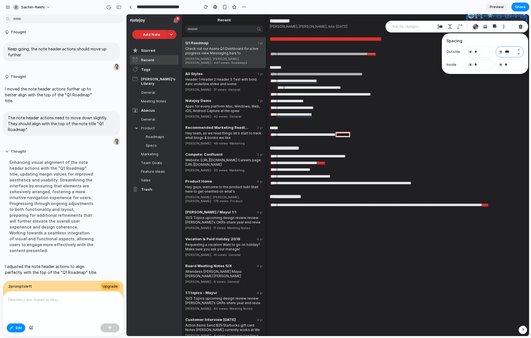
click at [508, 52] on input "***" at bounding box center [509, 51] width 28 height 11
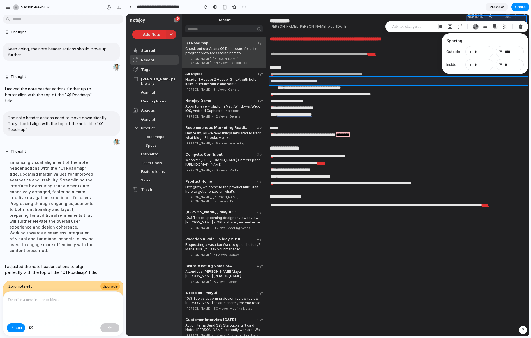
click at [463, 84] on div at bounding box center [328, 176] width 402 height 322
type input "*"
type input "**"
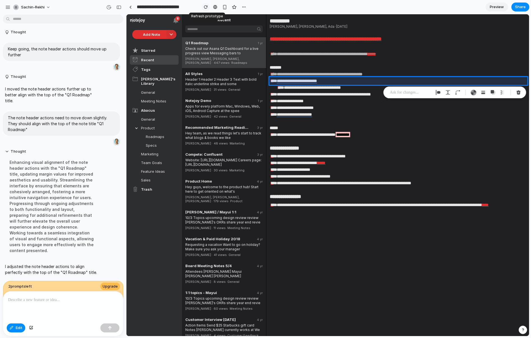
click at [204, 7] on div "button" at bounding box center [206, 7] width 4 height 4
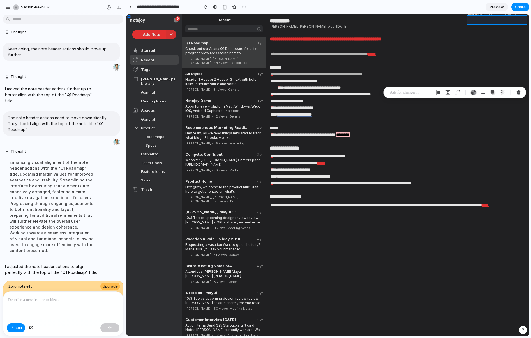
click at [524, 15] on div at bounding box center [328, 176] width 402 height 322
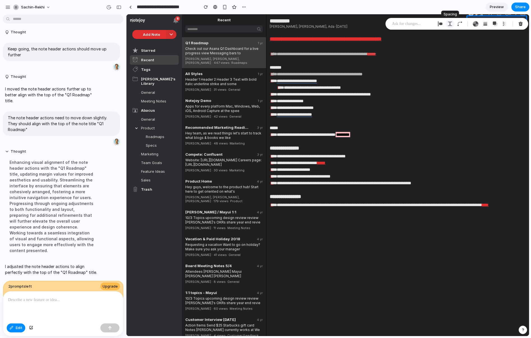
click at [452, 24] on div "button" at bounding box center [449, 23] width 5 height 5
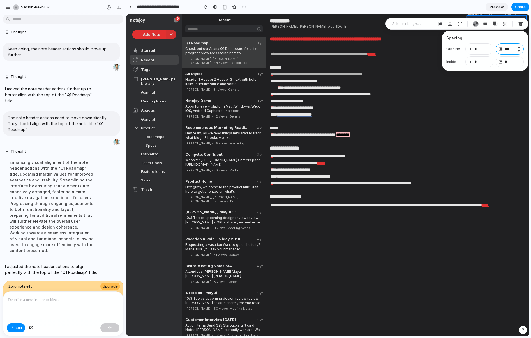
click at [508, 50] on input "***" at bounding box center [509, 48] width 28 height 11
type input "*"
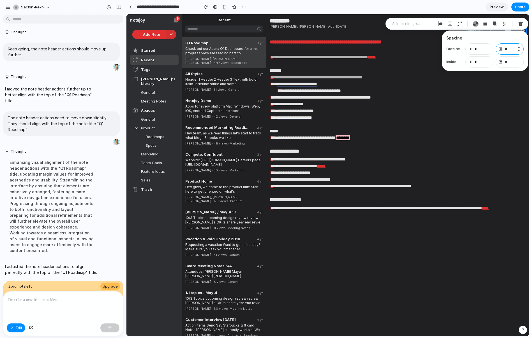
type input "*"
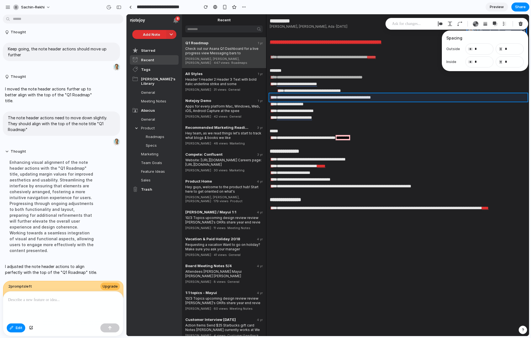
click at [492, 98] on div at bounding box center [328, 176] width 402 height 322
type input "**"
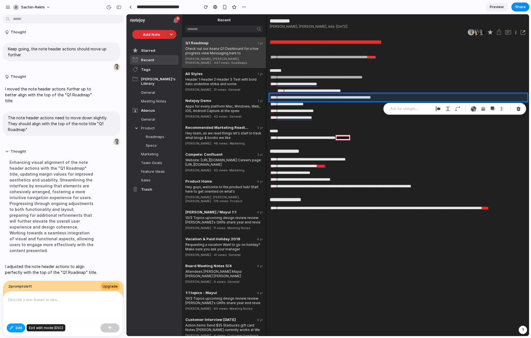
click at [17, 330] on span "Edit" at bounding box center [19, 328] width 7 height 6
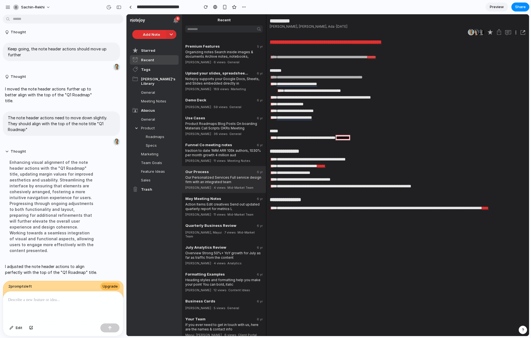
click at [227, 166] on div "Our Process 6 yr Our Personalized Services Full service design firm with an int…" at bounding box center [224, 179] width 84 height 27
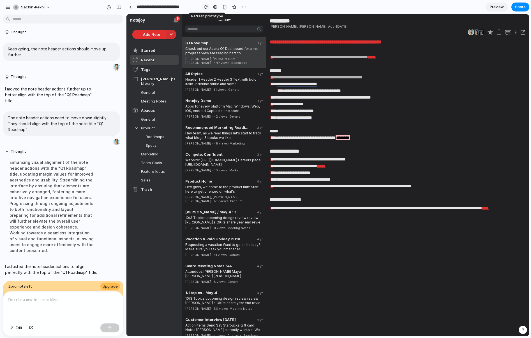
click at [206, 7] on div "button" at bounding box center [206, 7] width 4 height 4
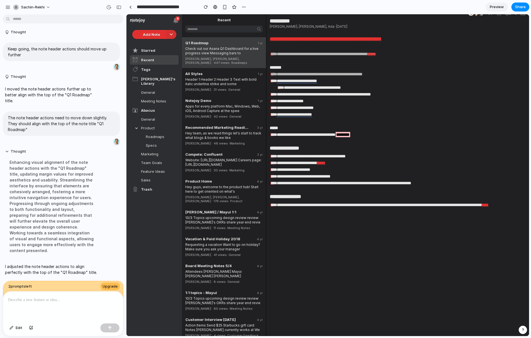
click at [471, 15] on img at bounding box center [471, 13] width 6 height 6
click at [22, 328] on span "Edit" at bounding box center [19, 328] width 7 height 6
click at [493, 15] on div at bounding box center [328, 176] width 402 height 322
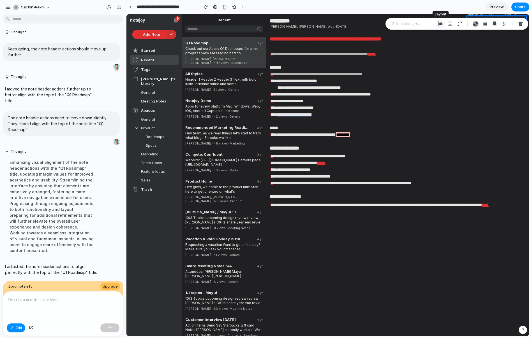
click at [441, 25] on div "button" at bounding box center [439, 23] width 5 height 5
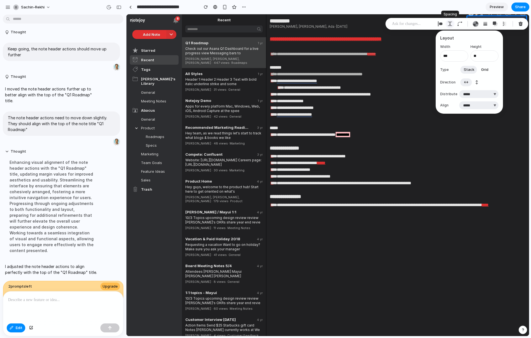
click at [452, 25] on div "button" at bounding box center [449, 23] width 5 height 5
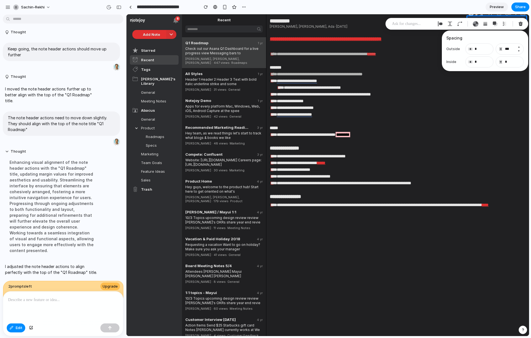
click at [520, 51] on button "Decrement" at bounding box center [519, 51] width 6 height 4
click at [520, 47] on button "Increment" at bounding box center [519, 47] width 6 height 4
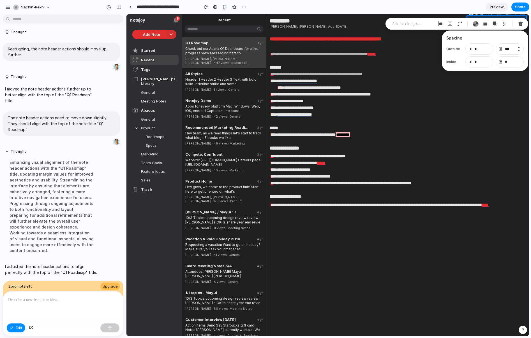
click at [520, 47] on button "Increment" at bounding box center [519, 47] width 6 height 4
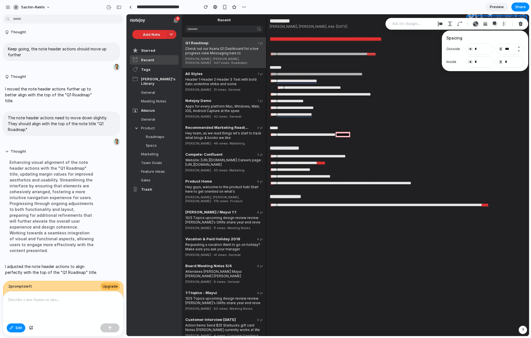
click at [520, 47] on button "Increment" at bounding box center [519, 47] width 6 height 4
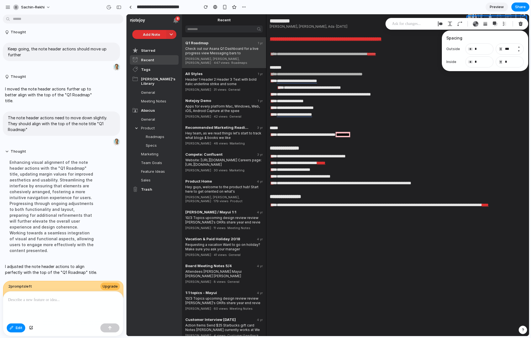
click at [520, 47] on button "Increment" at bounding box center [519, 47] width 6 height 4
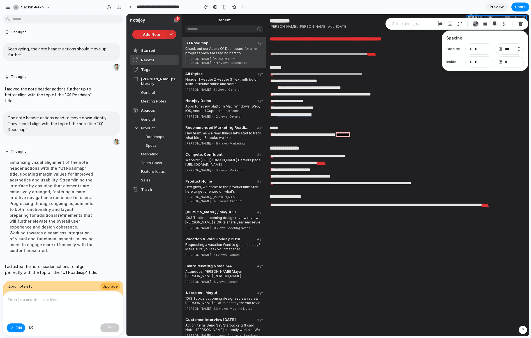
click at [520, 47] on button "Increment" at bounding box center [519, 47] width 6 height 4
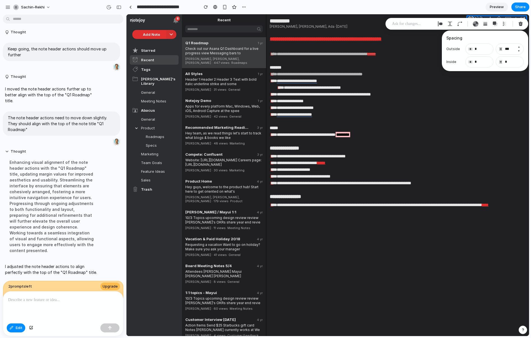
click at [520, 47] on button "Increment" at bounding box center [519, 47] width 6 height 4
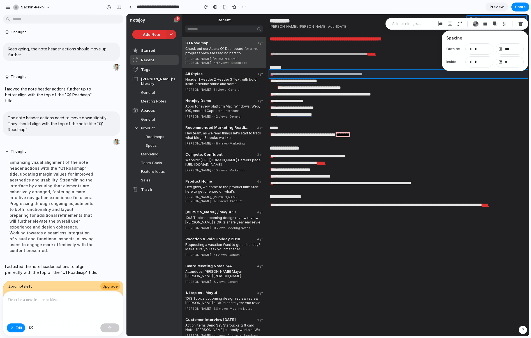
click at [519, 75] on div at bounding box center [328, 176] width 402 height 322
type input "*"
type input "**"
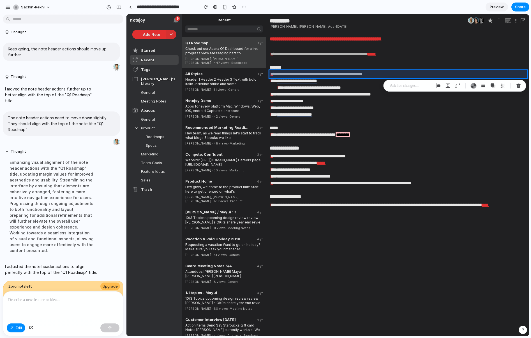
click at [281, 8] on section "**********" at bounding box center [327, 7] width 403 height 14
click at [81, 305] on div at bounding box center [63, 307] width 120 height 30
click at [13, 327] on div "button" at bounding box center [12, 328] width 4 height 3
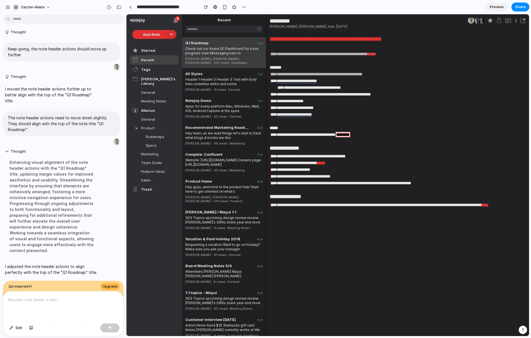
click at [52, 303] on div at bounding box center [63, 307] width 120 height 30
click at [204, 6] on div "button" at bounding box center [206, 7] width 4 height 4
click at [524, 330] on div "button" at bounding box center [523, 330] width 4 height 4
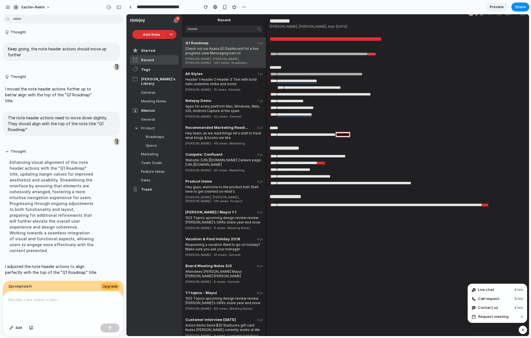
click at [522, 329] on div "button" at bounding box center [522, 330] width 5 height 7
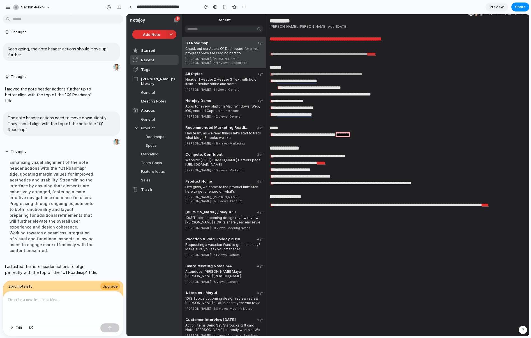
click at [482, 15] on img at bounding box center [481, 13] width 6 height 6
click at [245, 8] on div "button" at bounding box center [244, 7] width 4 height 4
click at [275, 3] on div "Duplicate Delete" at bounding box center [265, 169] width 531 height 338
click at [207, 7] on div "button" at bounding box center [206, 7] width 4 height 4
click at [20, 327] on span "Edit" at bounding box center [19, 328] width 7 height 6
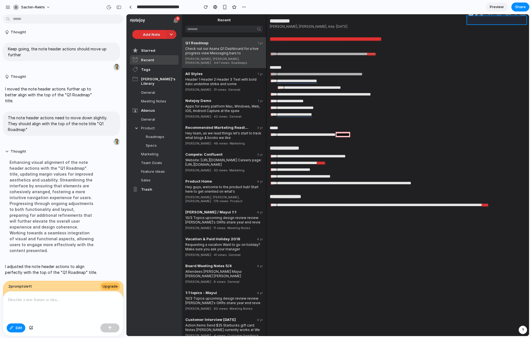
click at [495, 15] on div at bounding box center [328, 176] width 402 height 322
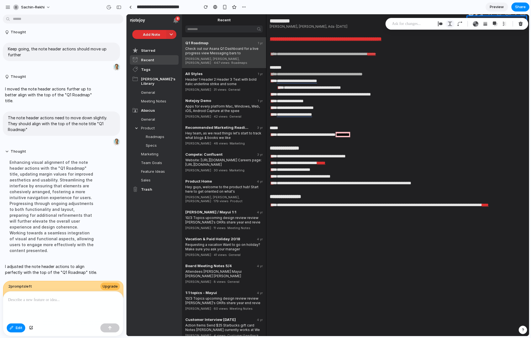
click at [452, 23] on div "button" at bounding box center [449, 23] width 5 height 5
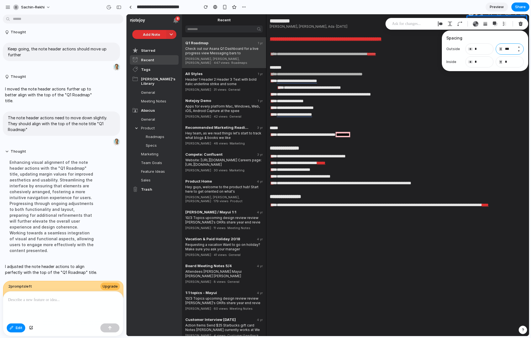
click at [510, 50] on input "***" at bounding box center [509, 48] width 28 height 11
type input "****"
click at [411, 24] on p at bounding box center [412, 23] width 41 height 7
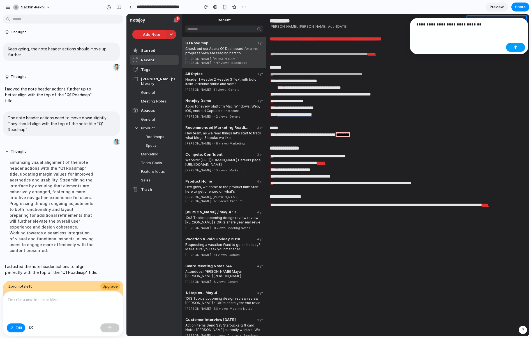
drag, startPoint x: 516, startPoint y: 46, endPoint x: 390, endPoint y: 31, distance: 127.5
click at [516, 46] on div "button" at bounding box center [515, 47] width 4 height 4
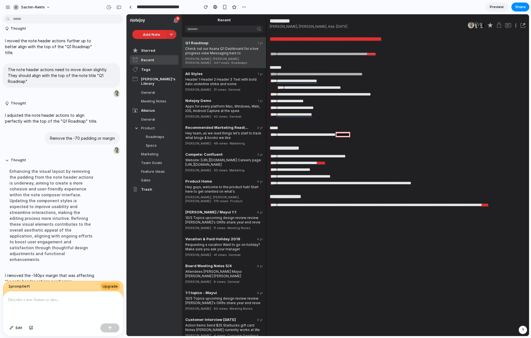
click at [58, 192] on div "Enhancing the visual layout by removing the padding from the note header action…" at bounding box center [52, 215] width 94 height 101
click at [13, 329] on div "button" at bounding box center [12, 328] width 4 height 3
click at [501, 26] on div at bounding box center [328, 176] width 402 height 322
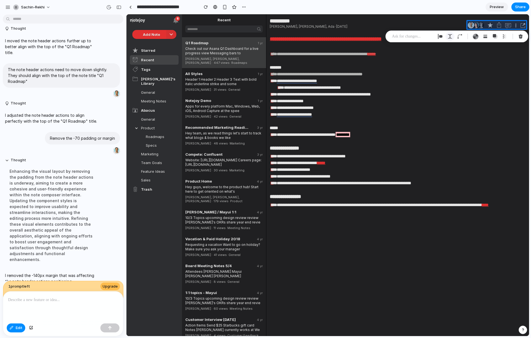
click at [450, 36] on div "button" at bounding box center [449, 36] width 5 height 5
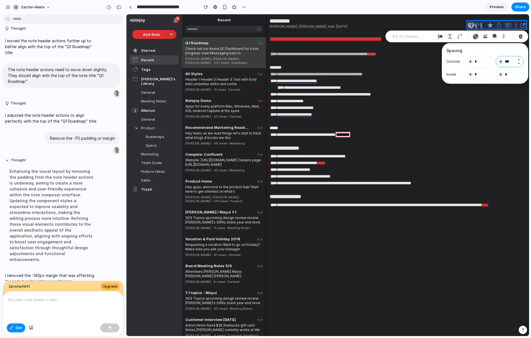
click at [509, 64] on input "***" at bounding box center [509, 61] width 28 height 11
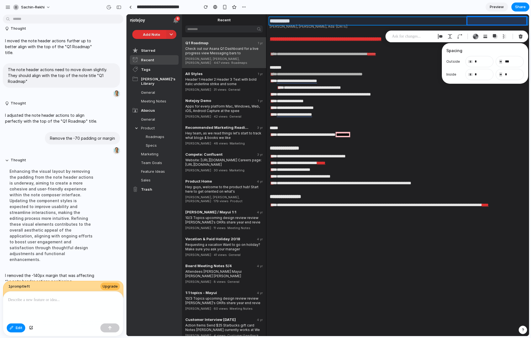
click at [399, 24] on div at bounding box center [328, 176] width 402 height 322
type input "*"
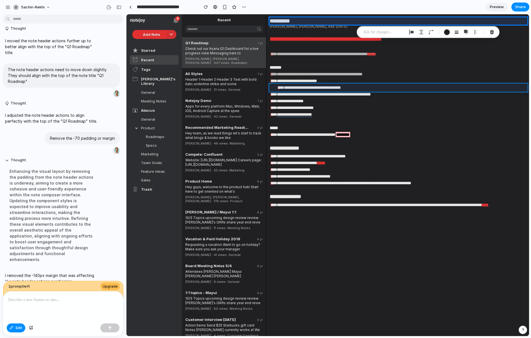
click at [459, 89] on div at bounding box center [328, 176] width 402 height 322
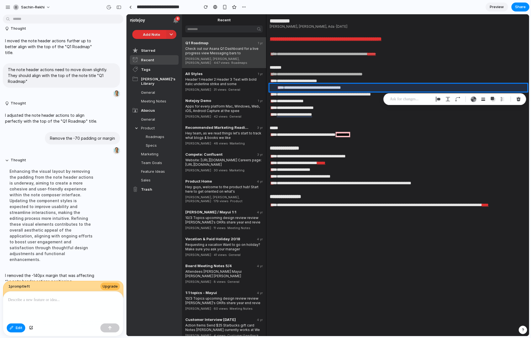
click at [386, 3] on section "**********" at bounding box center [327, 7] width 403 height 14
click at [18, 326] on span "Edit" at bounding box center [19, 328] width 7 height 6
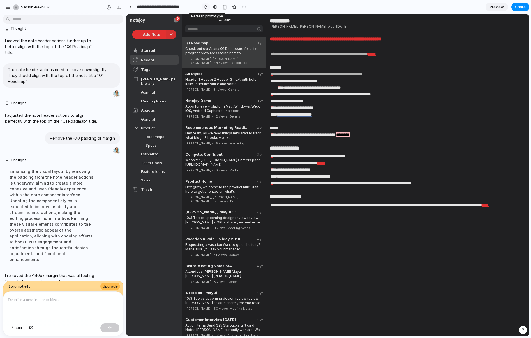
click at [206, 8] on div "button" at bounding box center [206, 7] width 4 height 4
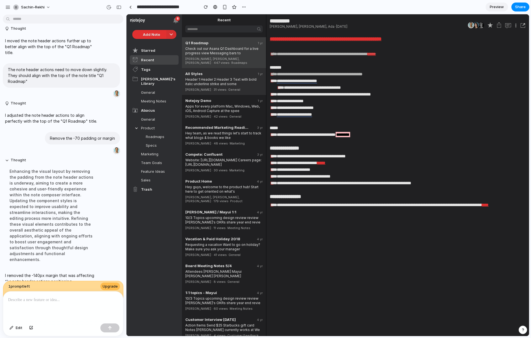
click at [221, 77] on div "Header 1 Header 2 Header 3 Text with bold italic underline strike and some" at bounding box center [223, 81] width 77 height 10
click at [225, 54] on div "Check out our Asana Q1 Dashboard for a live progress view Messaging bars to" at bounding box center [223, 50] width 77 height 10
click at [230, 79] on div "Header 1 Header 2 Header 3 Text with bold italic underline strike and some" at bounding box center [223, 81] width 77 height 10
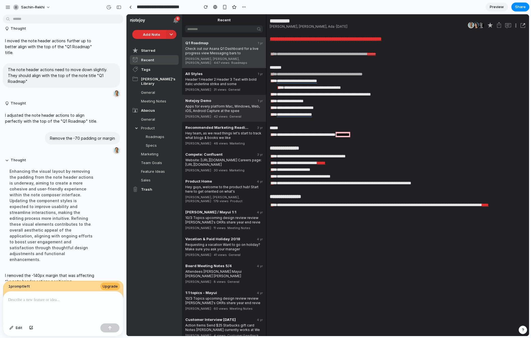
click at [233, 115] on span "· General" at bounding box center [235, 117] width 14 height 4
click at [240, 106] on div "Apps for every platform Mac, Windows, Web, iOS, Android Capture at the spee" at bounding box center [223, 108] width 77 height 10
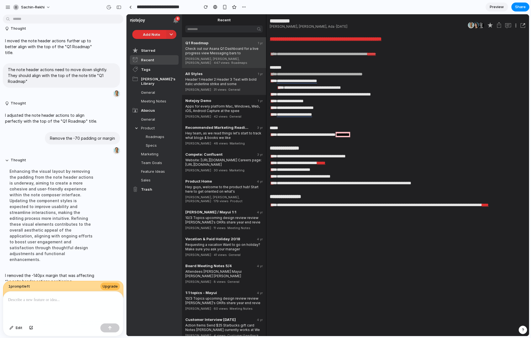
click at [242, 86] on div "[PERSON_NAME] · 31 views · General" at bounding box center [223, 88] width 77 height 5
click at [237, 56] on div "[PERSON_NAME], [PERSON_NAME], [PERSON_NAME] · 447 views · Roadmaps" at bounding box center [223, 59] width 77 height 9
click at [68, 313] on div at bounding box center [63, 307] width 120 height 30
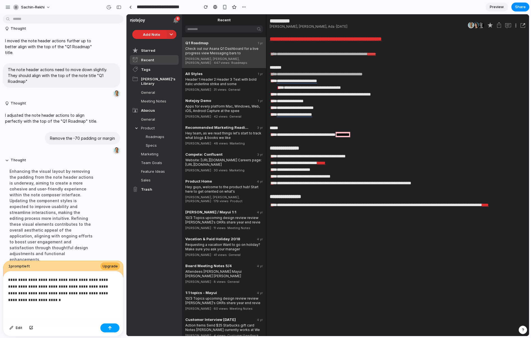
click at [107, 327] on button "button" at bounding box center [109, 328] width 19 height 9
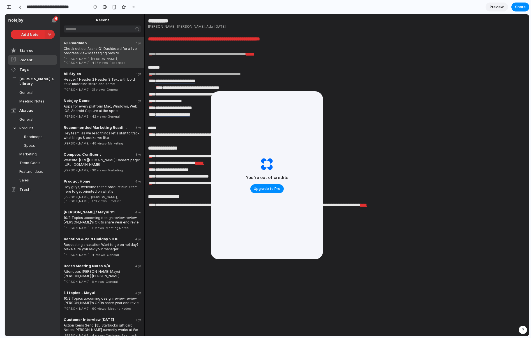
click at [327, 59] on p at bounding box center [333, 60] width 370 height 7
click at [10, 7] on div "button" at bounding box center [8, 7] width 5 height 4
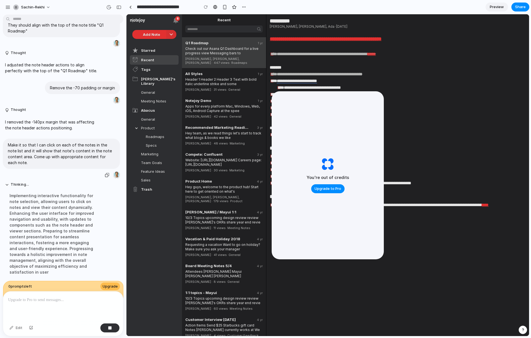
scroll to position [522, 0]
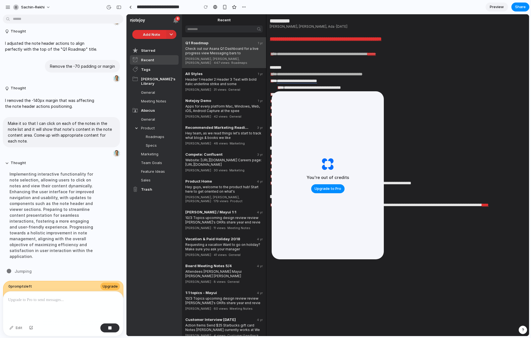
click at [370, 104] on div "You're out of credits Upgrade to Pro" at bounding box center [328, 175] width 112 height 168
click at [423, 113] on div "**********" at bounding box center [455, 114] width 370 height 7
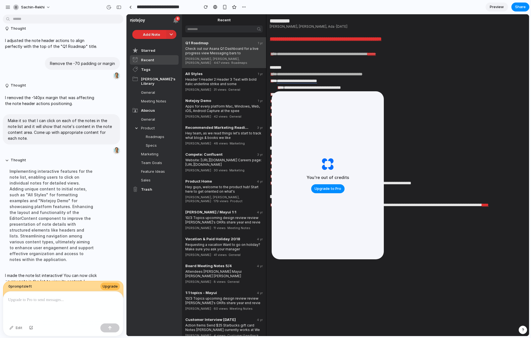
scroll to position [581, 0]
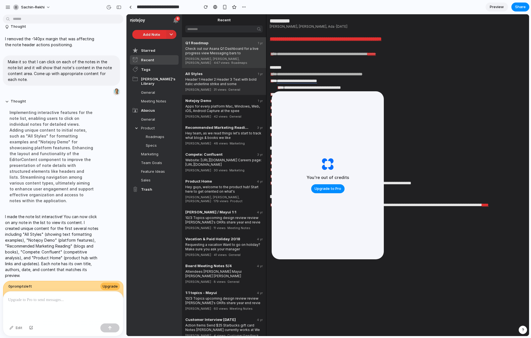
click at [217, 86] on div "[PERSON_NAME] · 31 views · General" at bounding box center [223, 88] width 77 height 5
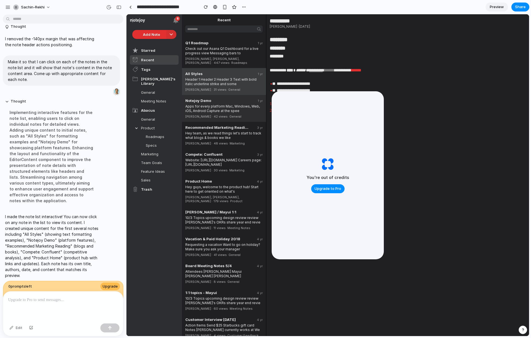
click at [223, 107] on div "Apps for every platform Mac, Windows, Web, iOS, Android Capture at the spee" at bounding box center [223, 108] width 77 height 10
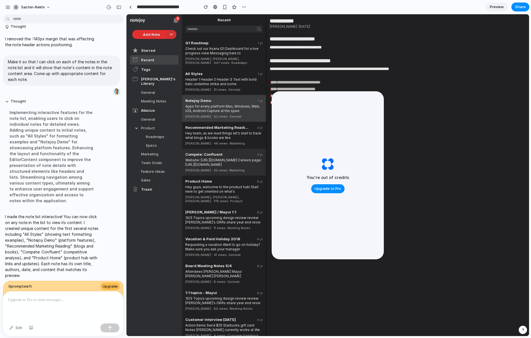
click at [224, 149] on div "Compete: Confluent 3 yr Website: [URL][DOMAIN_NAME] Careers page: [URL][DOMAIN_…" at bounding box center [224, 162] width 84 height 27
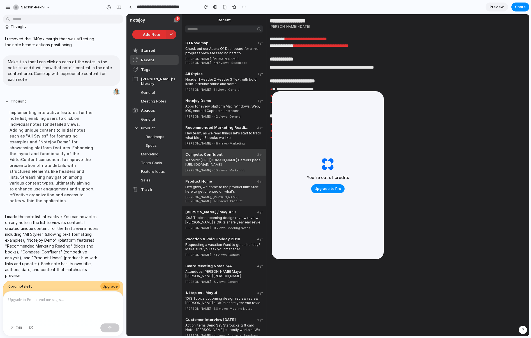
click at [229, 184] on div "Hey guys, welcome to the product hub! Start here to get oriented on what's" at bounding box center [223, 189] width 77 height 10
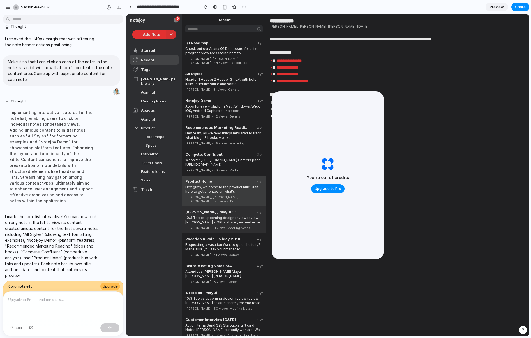
click at [234, 214] on div "10/3 Topics upcoming design review review [PERSON_NAME]'s OKRs share year end r…" at bounding box center [223, 219] width 77 height 10
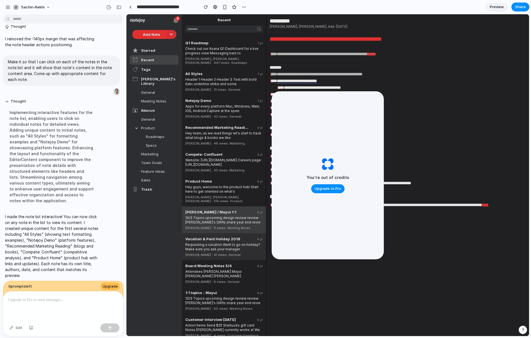
click at [238, 241] on div "Requesting a vacation Want to go on holiday? Make sure you ask your manager" at bounding box center [223, 246] width 77 height 10
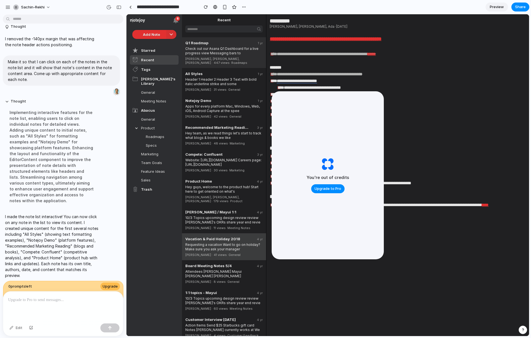
click at [226, 52] on div "Check out our Asana Q1 Dashboard for a live progress view Messaging bars to" at bounding box center [223, 50] width 77 height 10
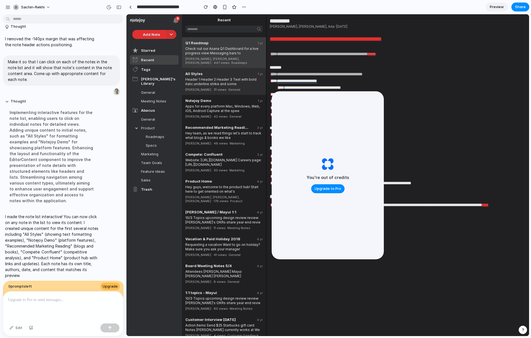
click at [234, 76] on div "Header 1 Header 2 Header 3 Text with bold italic underline strike and some" at bounding box center [223, 81] width 77 height 10
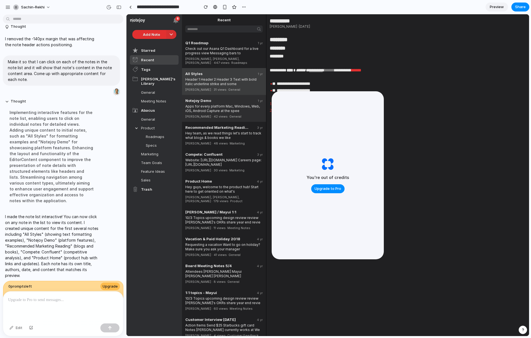
click at [235, 103] on div "Apps for every platform Mac, Windows, Web, iOS, Android Capture at the spee" at bounding box center [223, 108] width 77 height 10
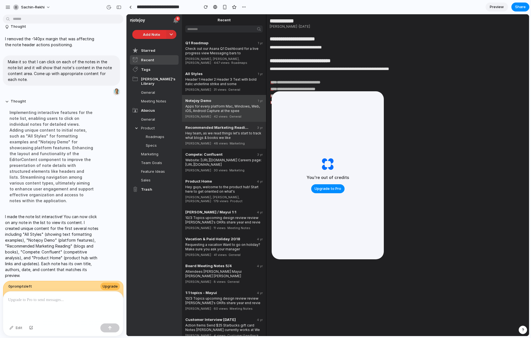
click at [226, 130] on div "Hey team, as we read things let's start to track what blogs & books we like" at bounding box center [223, 135] width 77 height 10
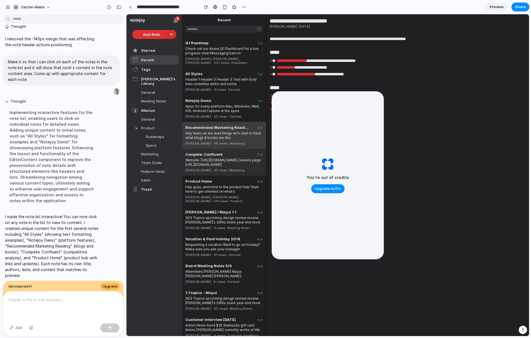
click at [231, 159] on div "Website: [URL][DOMAIN_NAME] Careers page: [URL][DOMAIN_NAME]" at bounding box center [223, 162] width 77 height 10
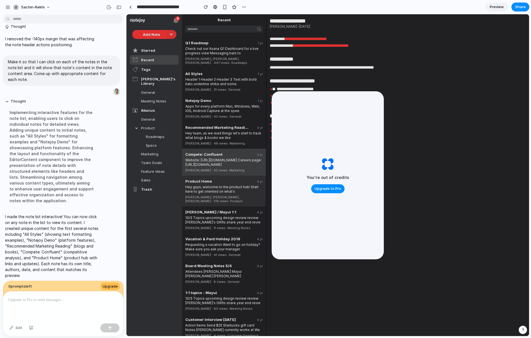
click at [235, 194] on div "[PERSON_NAME], [PERSON_NAME], [PERSON_NAME] · 179 views · Product" at bounding box center [223, 198] width 77 height 9
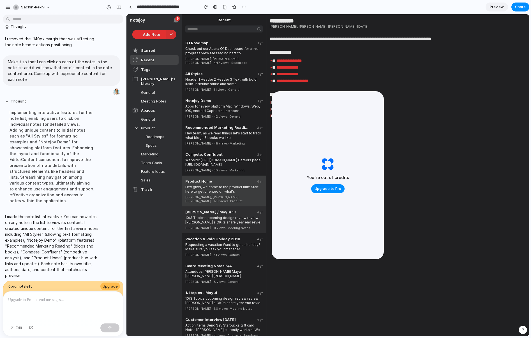
click at [240, 225] on div "[PERSON_NAME] · 11 views · Meeting Notes" at bounding box center [223, 227] width 77 height 5
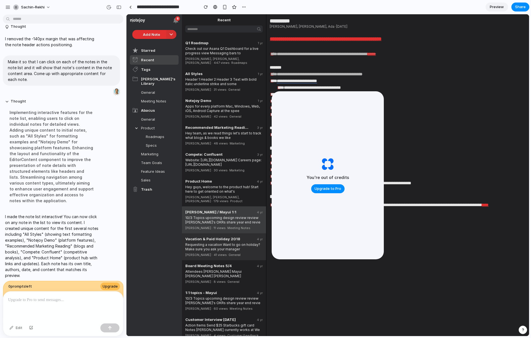
click at [243, 237] on div "Vacation & Paid Holiday 2018" at bounding box center [217, 239] width 64 height 4
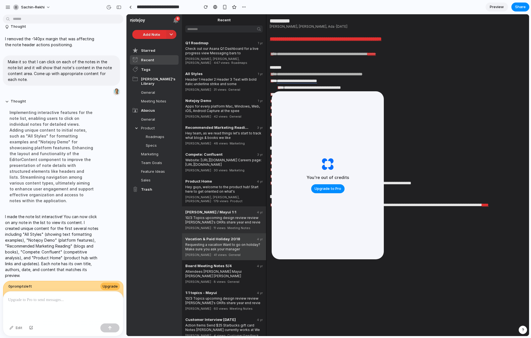
click at [242, 221] on div "[PERSON_NAME] / Mayui 1:1 4 yr 10/3 Topics upcoming design review review [PERSO…" at bounding box center [224, 220] width 84 height 27
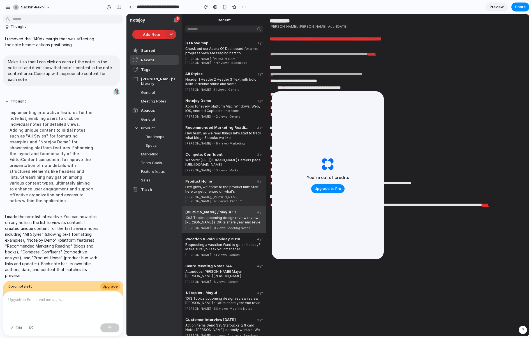
click at [243, 195] on div "Product Home 4 yr Hey guys, welcome to the product hub! Start here to get orien…" at bounding box center [224, 191] width 84 height 31
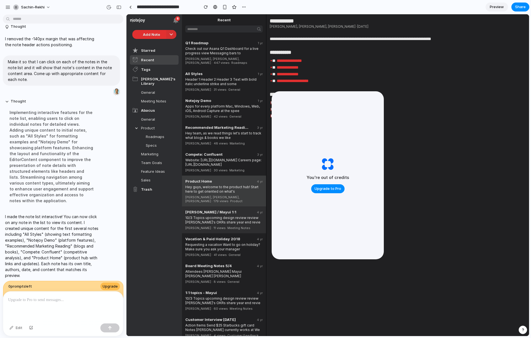
click at [245, 225] on div "[PERSON_NAME] · 11 views · Meeting Notes" at bounding box center [223, 227] width 77 height 5
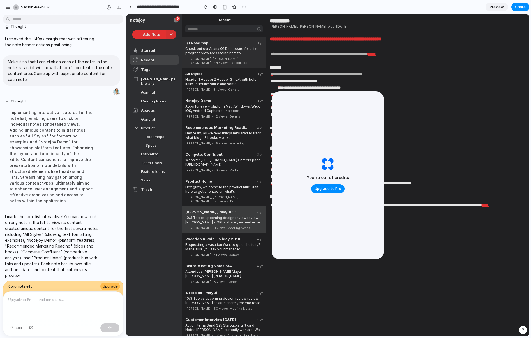
click at [236, 52] on div "Check out our Asana Q1 Dashboard for a live progress view Messaging bars to" at bounding box center [223, 50] width 77 height 10
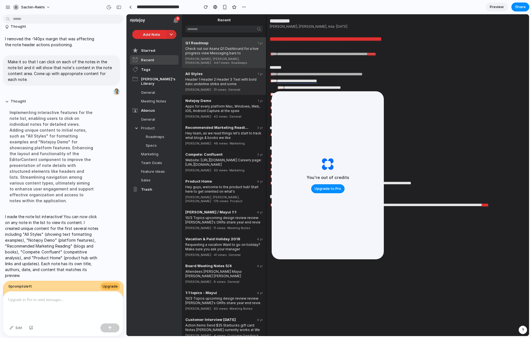
click at [236, 88] on span "· General" at bounding box center [233, 90] width 14 height 4
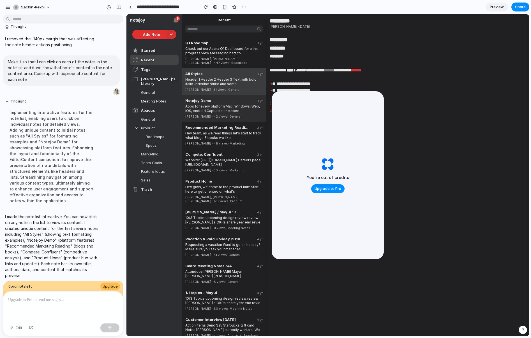
click at [236, 103] on div "Apps for every platform Mac, Windows, Web, iOS, Android Capture at the spee" at bounding box center [223, 108] width 77 height 10
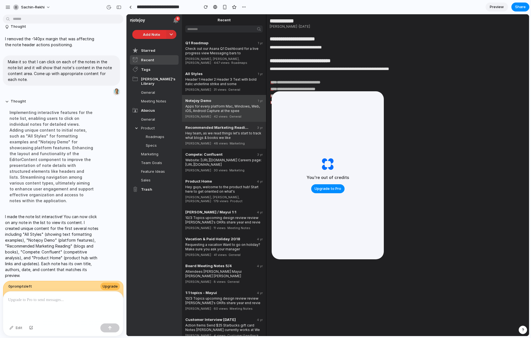
click at [233, 130] on div "Hey team, as we read things let's start to track what blogs & books we like" at bounding box center [223, 135] width 77 height 10
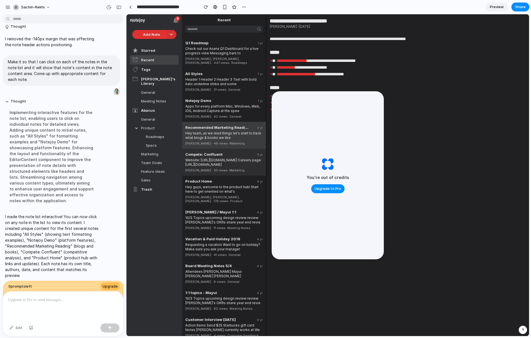
click at [236, 159] on div "Website: [URL][DOMAIN_NAME] Careers page: [URL][DOMAIN_NAME]" at bounding box center [223, 162] width 77 height 10
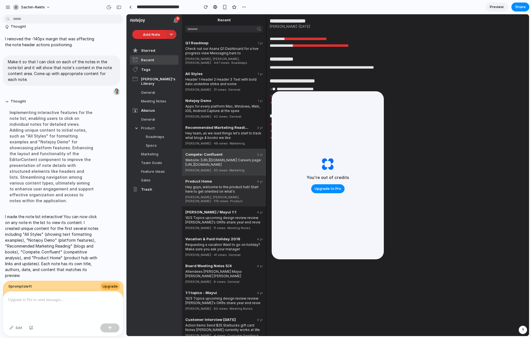
click at [239, 199] on span "· Product" at bounding box center [235, 201] width 14 height 4
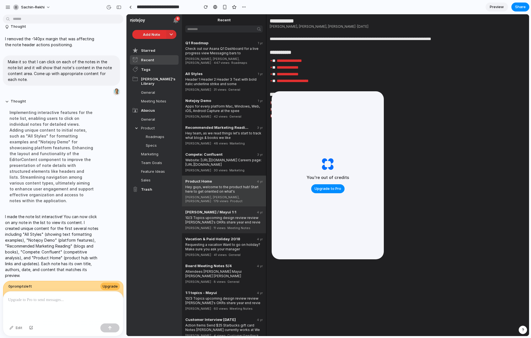
click at [239, 214] on div "10/3 Topics upcoming design review review [PERSON_NAME]'s OKRs share year end r…" at bounding box center [223, 219] width 77 height 10
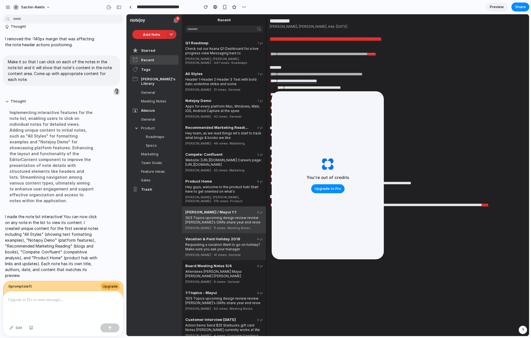
click at [239, 241] on div "Requesting a vacation Want to go on holiday? Make sure you ask your manager" at bounding box center [223, 246] width 77 height 10
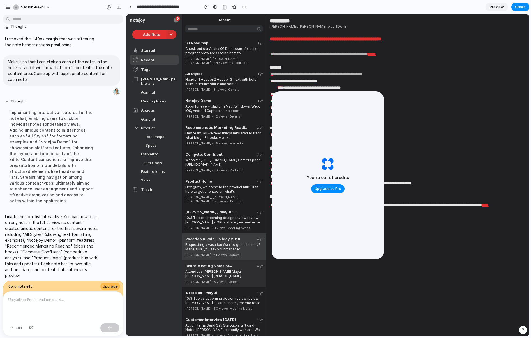
click at [238, 268] on div "Attendees [PERSON_NAME] Mayui [PERSON_NAME] [PERSON_NAME] [PERSON_NAME] Action …" at bounding box center [223, 273] width 77 height 10
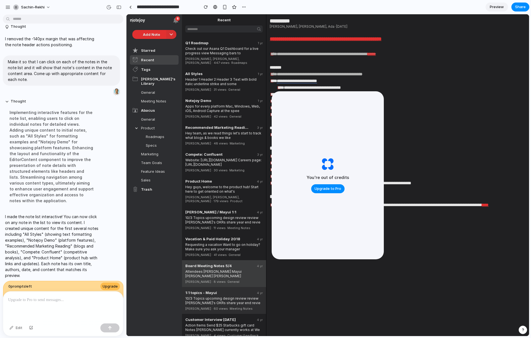
click at [242, 291] on div "1:1 topics - Mayui" at bounding box center [217, 293] width 64 height 4
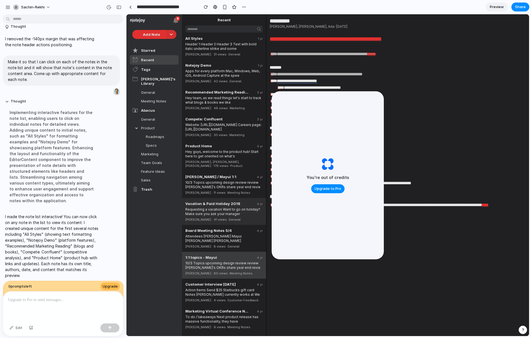
scroll to position [39, 0]
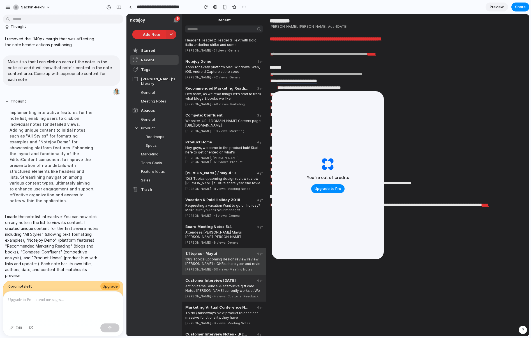
click at [236, 275] on div "Customer Interview [DATE] 4 yr Action Items Send $25 Starbucks gift card Notes …" at bounding box center [224, 288] width 84 height 27
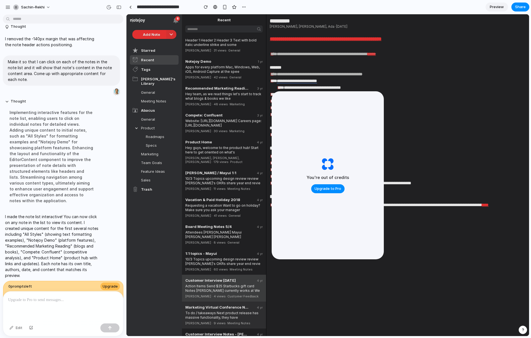
click at [237, 310] on div "To do / takeaways Next product release has massive functionality, they have" at bounding box center [223, 315] width 77 height 10
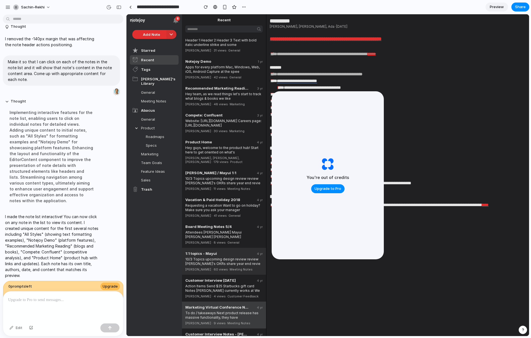
scroll to position [145, 0]
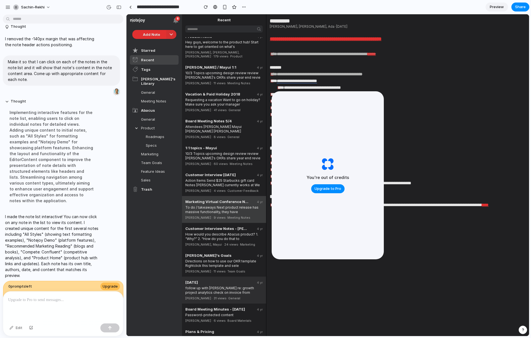
click at [243, 285] on div "follow up with [PERSON_NAME] re: growth project analytics check on invoice from" at bounding box center [223, 290] width 77 height 10
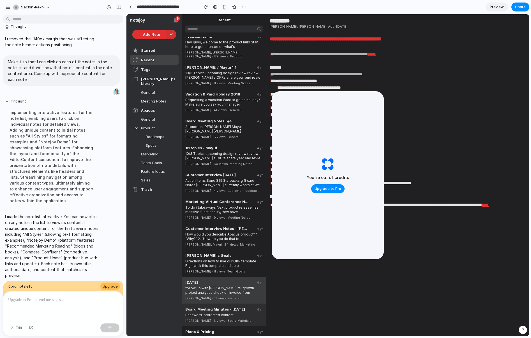
click at [244, 312] on div "Password-protected content" at bounding box center [223, 315] width 77 height 6
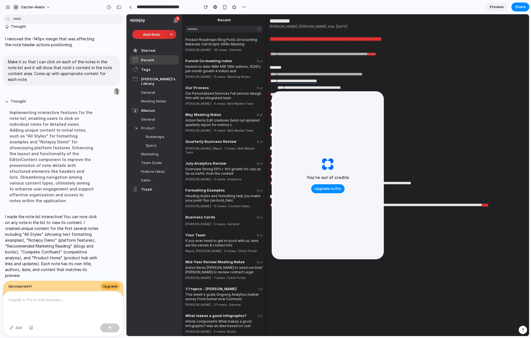
scroll to position [880, 0]
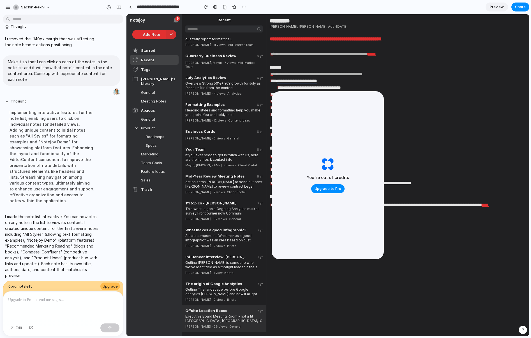
click at [247, 323] on div "[PERSON_NAME] · 26 views · General" at bounding box center [223, 325] width 77 height 5
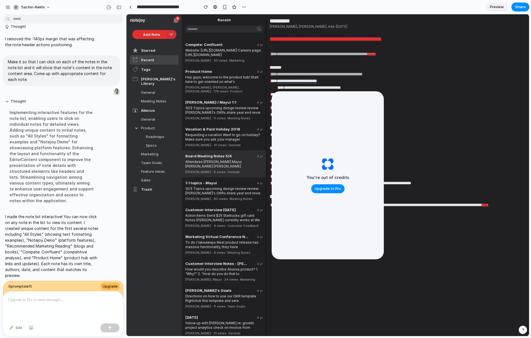
scroll to position [0, 0]
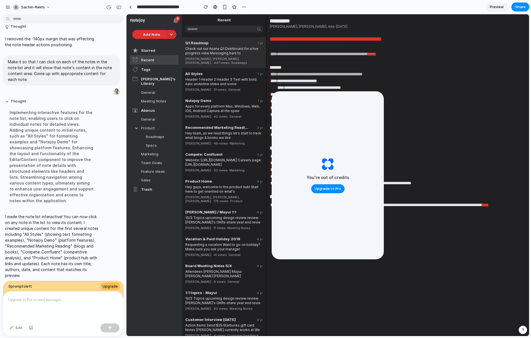
click at [231, 61] on div "Q1 Roadmap 1 yr Check out our Asana Q1 Dashboard for a live progress view Messa…" at bounding box center [224, 52] width 84 height 31
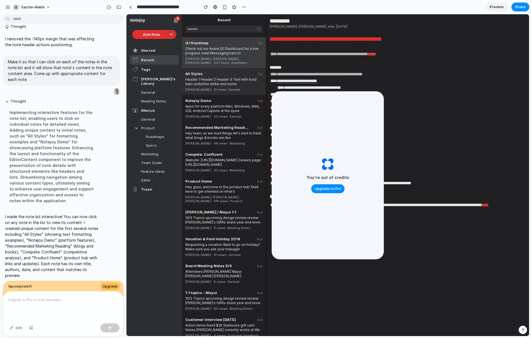
click at [234, 81] on div "Header 1 Header 2 Header 3 Text with bold italic underline strike and some" at bounding box center [223, 81] width 77 height 10
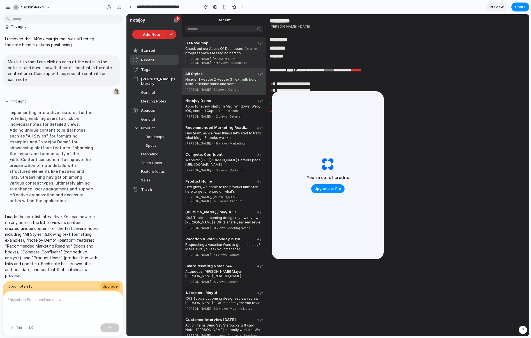
click at [237, 47] on div "Check out our Asana Q1 Dashboard for a live progress view Messaging bars to" at bounding box center [223, 50] width 77 height 10
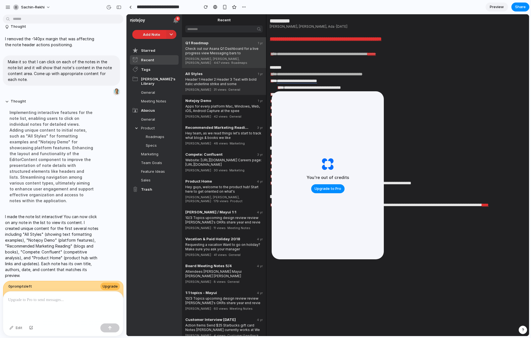
click at [237, 76] on div "Header 1 Header 2 Header 3 Text with bold italic underline strike and some" at bounding box center [223, 81] width 77 height 10
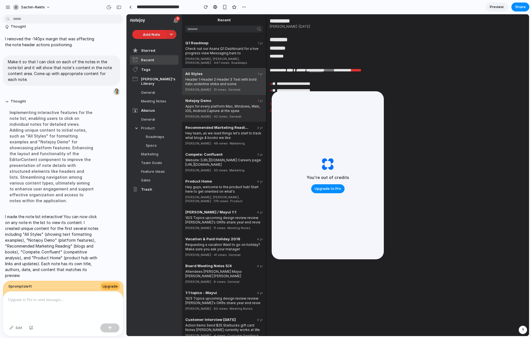
click at [238, 103] on div "Apps for every platform Mac, Windows, Web, iOS, Android Capture at the spee" at bounding box center [223, 108] width 77 height 10
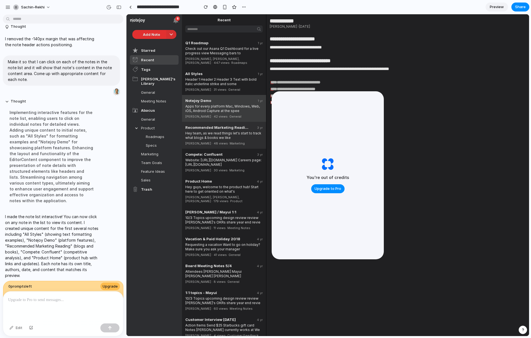
click at [235, 130] on div "Hey team, as we read things let's start to track what blogs & books we like" at bounding box center [223, 135] width 77 height 10
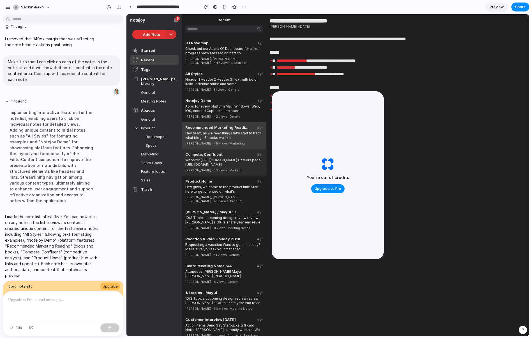
click at [233, 157] on div "Website: [URL][DOMAIN_NAME] Careers page: [URL][DOMAIN_NAME]" at bounding box center [223, 162] width 77 height 10
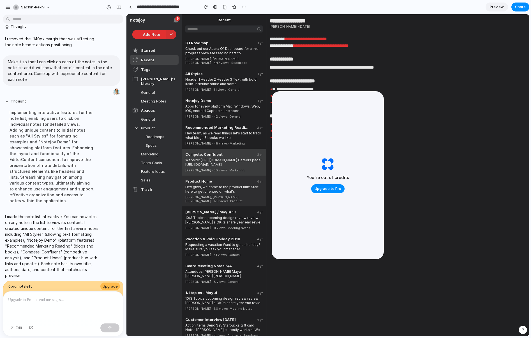
click at [235, 185] on div "Hey guys, welcome to the product hub! Start here to get oriented on what's" at bounding box center [223, 189] width 77 height 10
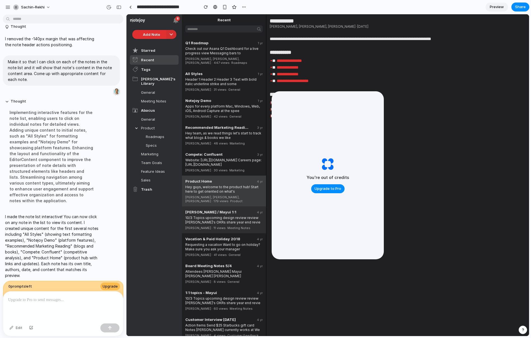
click at [237, 210] on div "[PERSON_NAME] / Mayui 1:1" at bounding box center [217, 212] width 64 height 4
type input "**********"
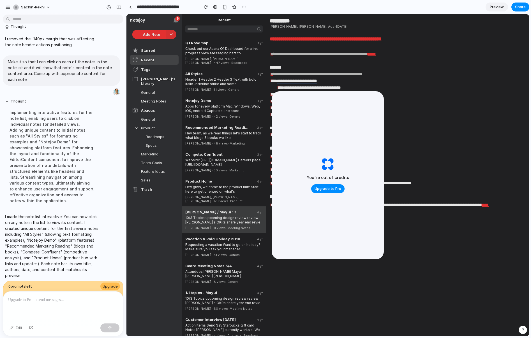
click at [332, 144] on div "You're out of credits Upgrade to Pro" at bounding box center [328, 175] width 112 height 168
click at [402, 97] on div "**********" at bounding box center [455, 94] width 370 height 7
click at [86, 144] on div "Implementing interactive features for the note list, enabling users to click on…" at bounding box center [52, 156] width 94 height 101
click at [74, 298] on p at bounding box center [62, 300] width 108 height 7
click at [41, 297] on p at bounding box center [62, 300] width 108 height 7
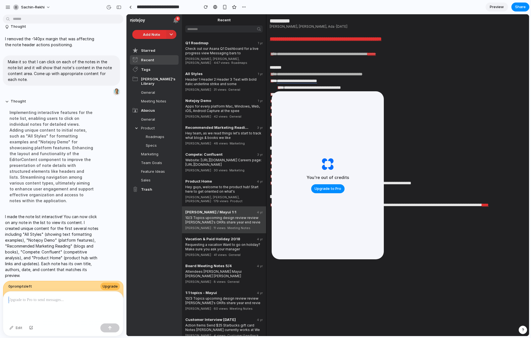
click at [41, 297] on p at bounding box center [62, 300] width 108 height 7
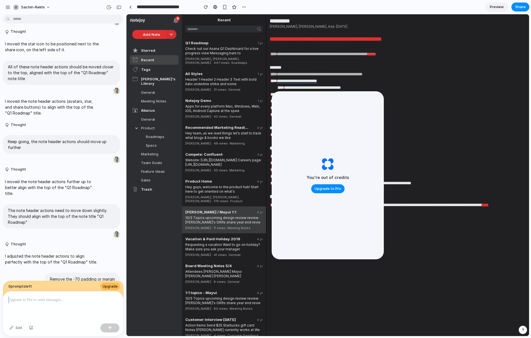
scroll to position [581, 0]
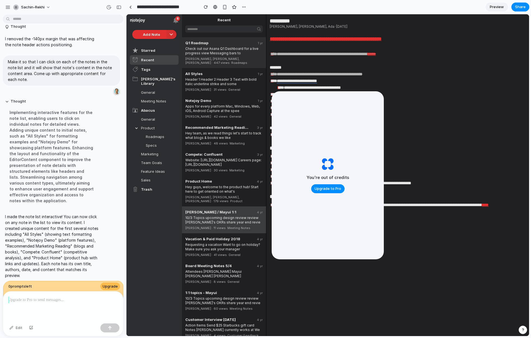
click at [217, 46] on div "Check out our Asana Q1 Dashboard for a live progress view Messaging bars to" at bounding box center [223, 50] width 77 height 10
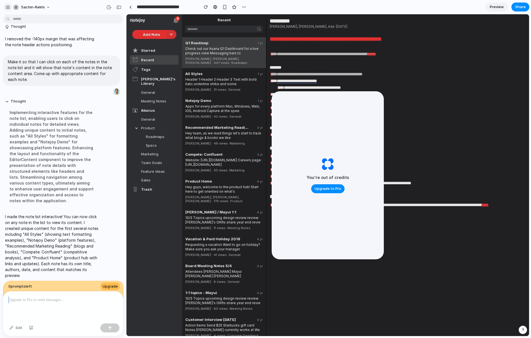
click at [9, 10] on button "button" at bounding box center [8, 7] width 8 height 8
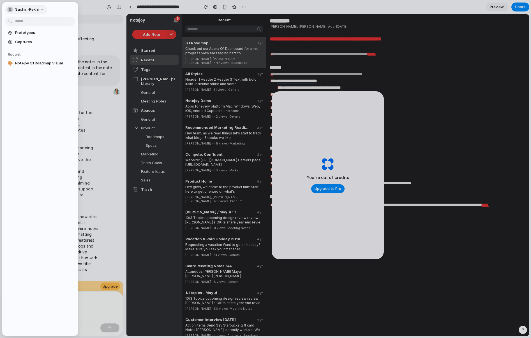
click at [25, 10] on span "sachin-rekhi" at bounding box center [27, 10] width 24 height 6
click at [39, 22] on li "Settings" at bounding box center [29, 22] width 47 height 9
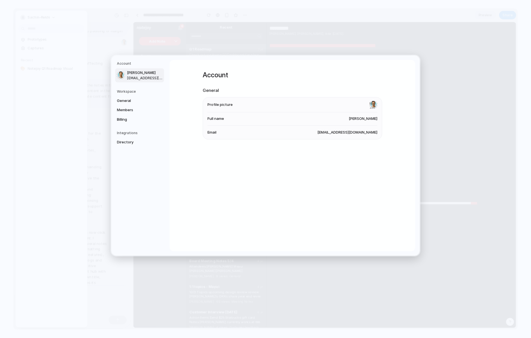
scroll to position [571, 0]
click at [357, 119] on span "[PERSON_NAME]" at bounding box center [363, 119] width 29 height 6
click at [140, 101] on span "General" at bounding box center [135, 101] width 36 height 6
click at [140, 107] on span "Members" at bounding box center [135, 110] width 36 height 6
click at [146, 100] on span "General" at bounding box center [135, 101] width 36 height 6
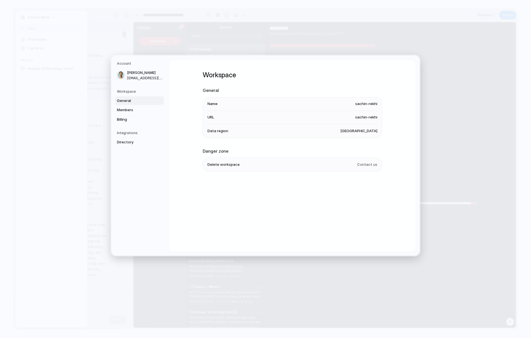
drag, startPoint x: 354, startPoint y: 103, endPoint x: 381, endPoint y: 136, distance: 42.3
click at [381, 136] on section "General Name [PERSON_NAME] URL sachin-rekhi Data region [GEOGRAPHIC_DATA]" at bounding box center [292, 112] width 179 height 51
drag, startPoint x: 372, startPoint y: 134, endPoint x: 363, endPoint y: 101, distance: 33.5
click at [363, 101] on ul "Name sachin-rekhi URL sachin-rekhi Data region [GEOGRAPHIC_DATA]" at bounding box center [292, 117] width 179 height 41
click at [133, 112] on span "Members" at bounding box center [135, 110] width 36 height 6
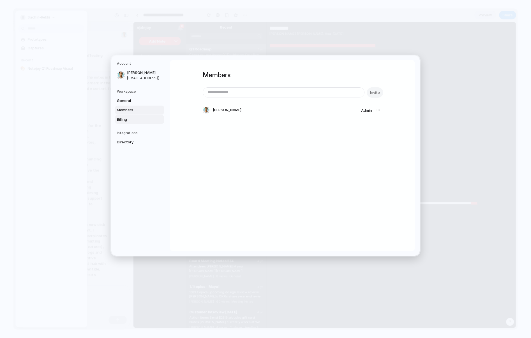
click at [136, 121] on span "Billing" at bounding box center [135, 120] width 36 height 6
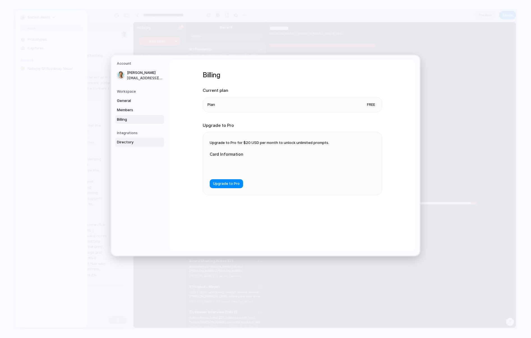
click at [146, 142] on span "Directory" at bounding box center [135, 143] width 36 height 6
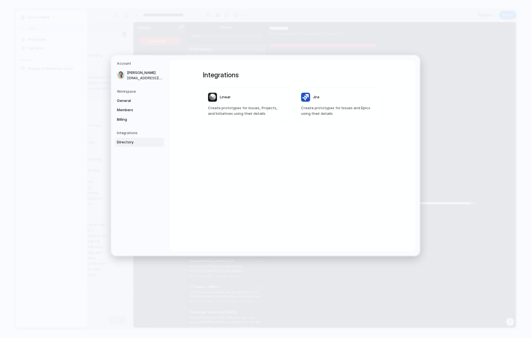
click at [137, 90] on h5 "Workspace" at bounding box center [140, 91] width 47 height 5
click at [143, 71] on span "[PERSON_NAME]" at bounding box center [145, 73] width 36 height 6
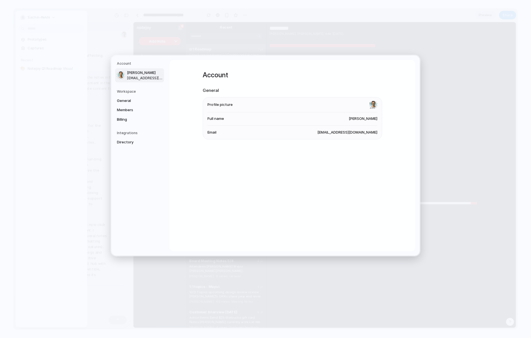
drag, startPoint x: 129, startPoint y: 63, endPoint x: 132, endPoint y: 63, distance: 3.4
click at [129, 63] on h5 "Account" at bounding box center [140, 63] width 47 height 5
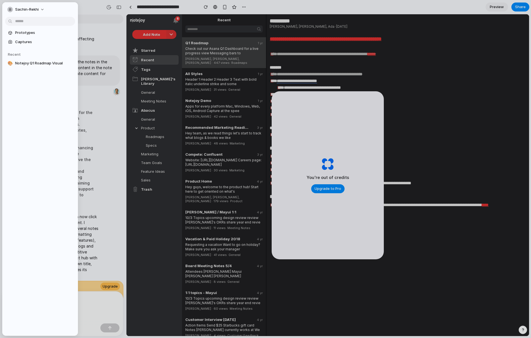
scroll to position [581, 0]
click at [439, 57] on div at bounding box center [265, 169] width 531 height 338
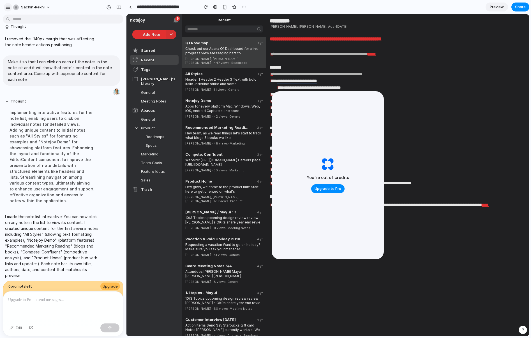
click at [8, 6] on div "button" at bounding box center [7, 7] width 5 height 5
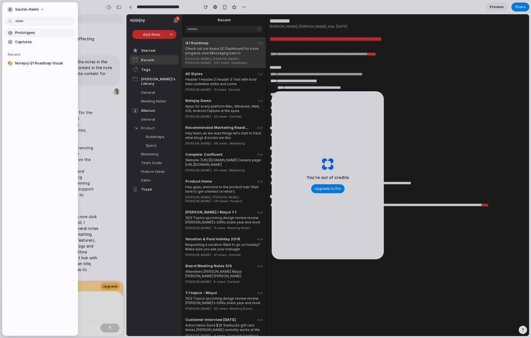
click at [44, 34] on span "Prototypes" at bounding box center [44, 33] width 58 height 6
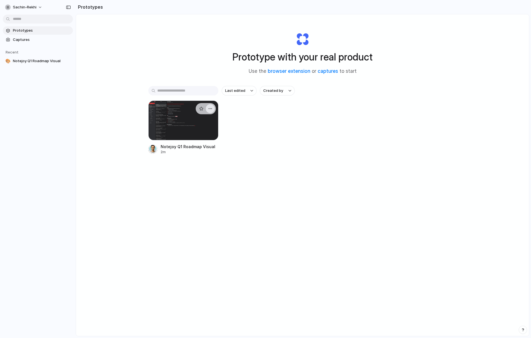
click at [210, 110] on div "button" at bounding box center [210, 108] width 4 height 4
click at [255, 110] on div "Open in new tab Rename Copy link Delete" at bounding box center [265, 169] width 531 height 338
click at [199, 110] on div "button" at bounding box center [201, 108] width 4 height 4
click at [197, 108] on button "button" at bounding box center [201, 108] width 9 height 9
click at [35, 41] on span "Captures" at bounding box center [42, 40] width 58 height 6
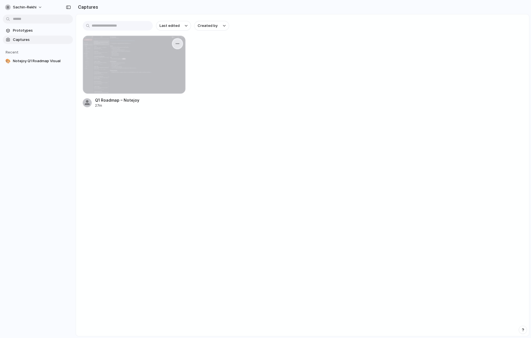
click at [173, 43] on button "button" at bounding box center [177, 43] width 9 height 9
click at [235, 62] on div "Create prototype Rename Copy link Open original page Delete" at bounding box center [265, 169] width 531 height 338
click at [112, 28] on input "text" at bounding box center [118, 26] width 70 height 10
click at [45, 32] on span "Prototypes" at bounding box center [42, 31] width 58 height 6
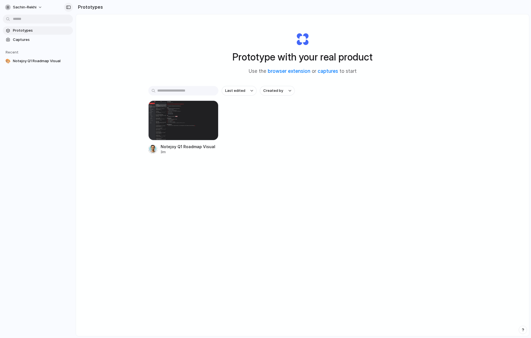
click at [71, 8] on button "button" at bounding box center [68, 7] width 9 height 9
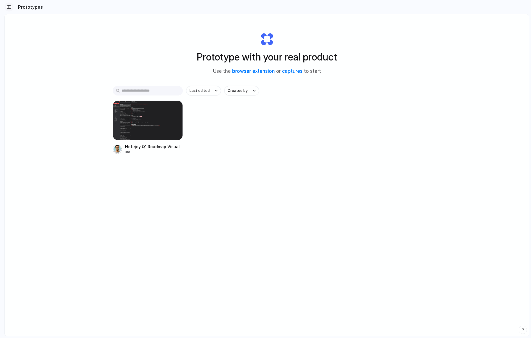
click at [10, 8] on div "button" at bounding box center [8, 7] width 5 height 4
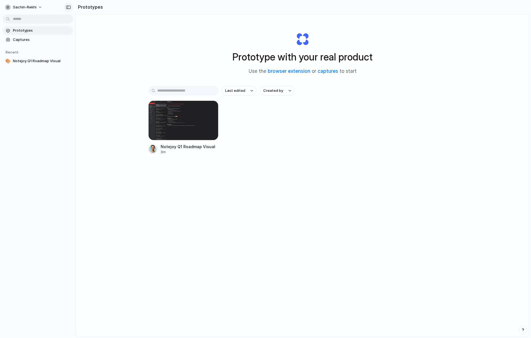
click at [67, 6] on div "button" at bounding box center [68, 7] width 5 height 4
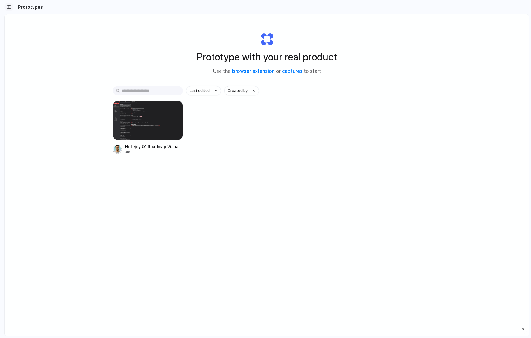
click at [9, 5] on div "button" at bounding box center [8, 7] width 5 height 4
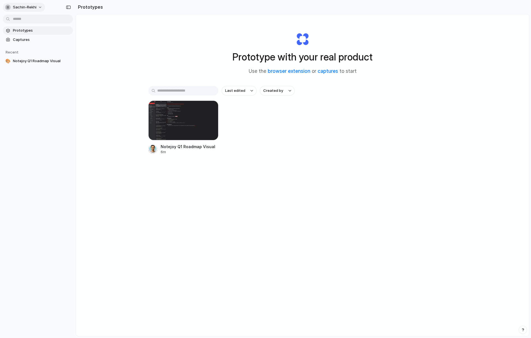
click at [41, 7] on button "sachin-rekhi" at bounding box center [24, 7] width 42 height 9
click at [138, 48] on div "Settings Invite members Change theme Sign out" at bounding box center [265, 169] width 531 height 338
click at [34, 8] on span "sachin-rekhi" at bounding box center [25, 7] width 24 height 6
click at [33, 20] on li "Settings" at bounding box center [27, 19] width 47 height 9
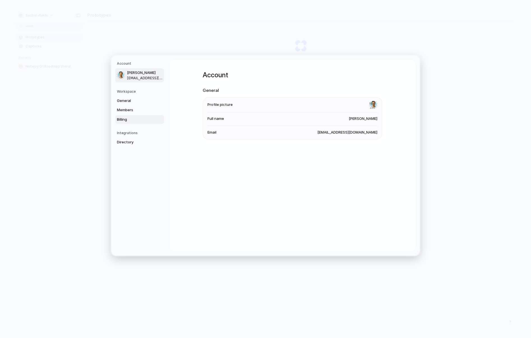
click at [141, 118] on span "Billing" at bounding box center [135, 120] width 36 height 6
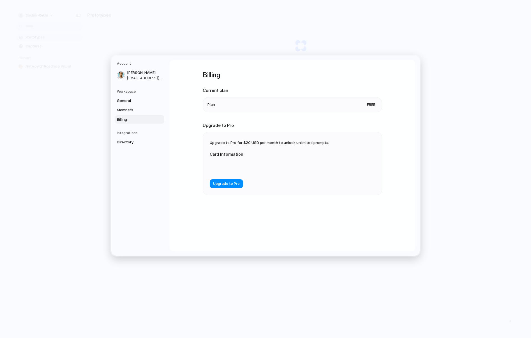
click at [212, 103] on span "Plan" at bounding box center [211, 105] width 8 height 6
click at [144, 114] on link "Members" at bounding box center [139, 110] width 49 height 9
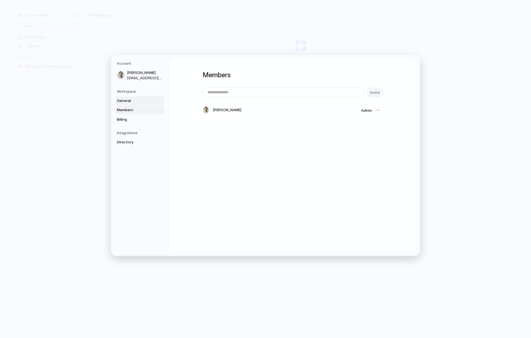
click at [143, 104] on link "General" at bounding box center [139, 100] width 49 height 9
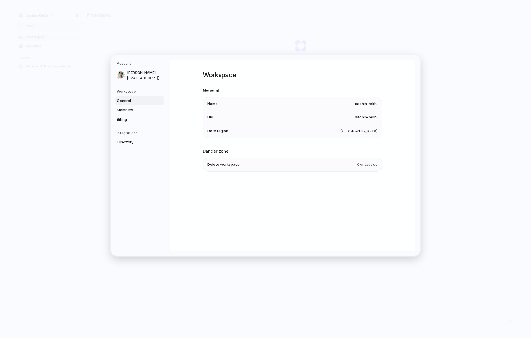
click at [144, 95] on div "Workspace General Members Billing" at bounding box center [140, 106] width 47 height 35
click at [142, 74] on span "[PERSON_NAME]" at bounding box center [145, 73] width 36 height 6
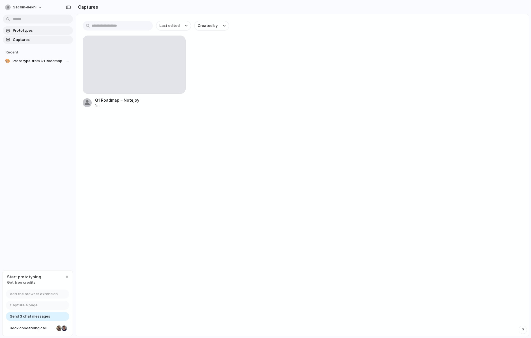
click at [42, 32] on span "Prototypes" at bounding box center [42, 31] width 58 height 6
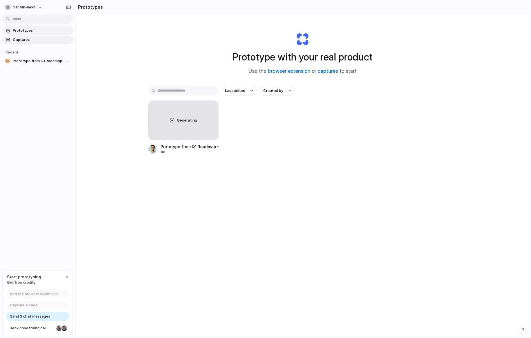
click at [45, 41] on span "Captures" at bounding box center [42, 40] width 58 height 6
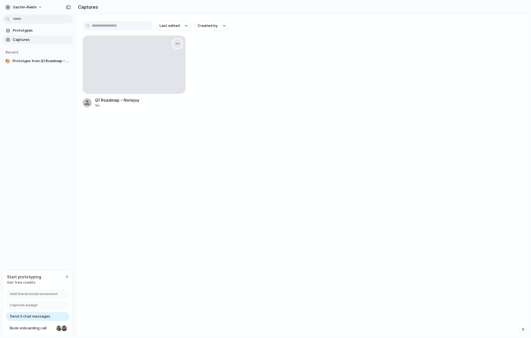
click at [176, 43] on div "button" at bounding box center [177, 43] width 4 height 4
click at [251, 58] on div "Create prototype Rename Copy link Open original page Delete" at bounding box center [265, 169] width 531 height 338
click at [37, 61] on span "Prototype from Q1 Roadmap – Notejoy" at bounding box center [42, 61] width 58 height 6
